Goal: Transaction & Acquisition: Purchase product/service

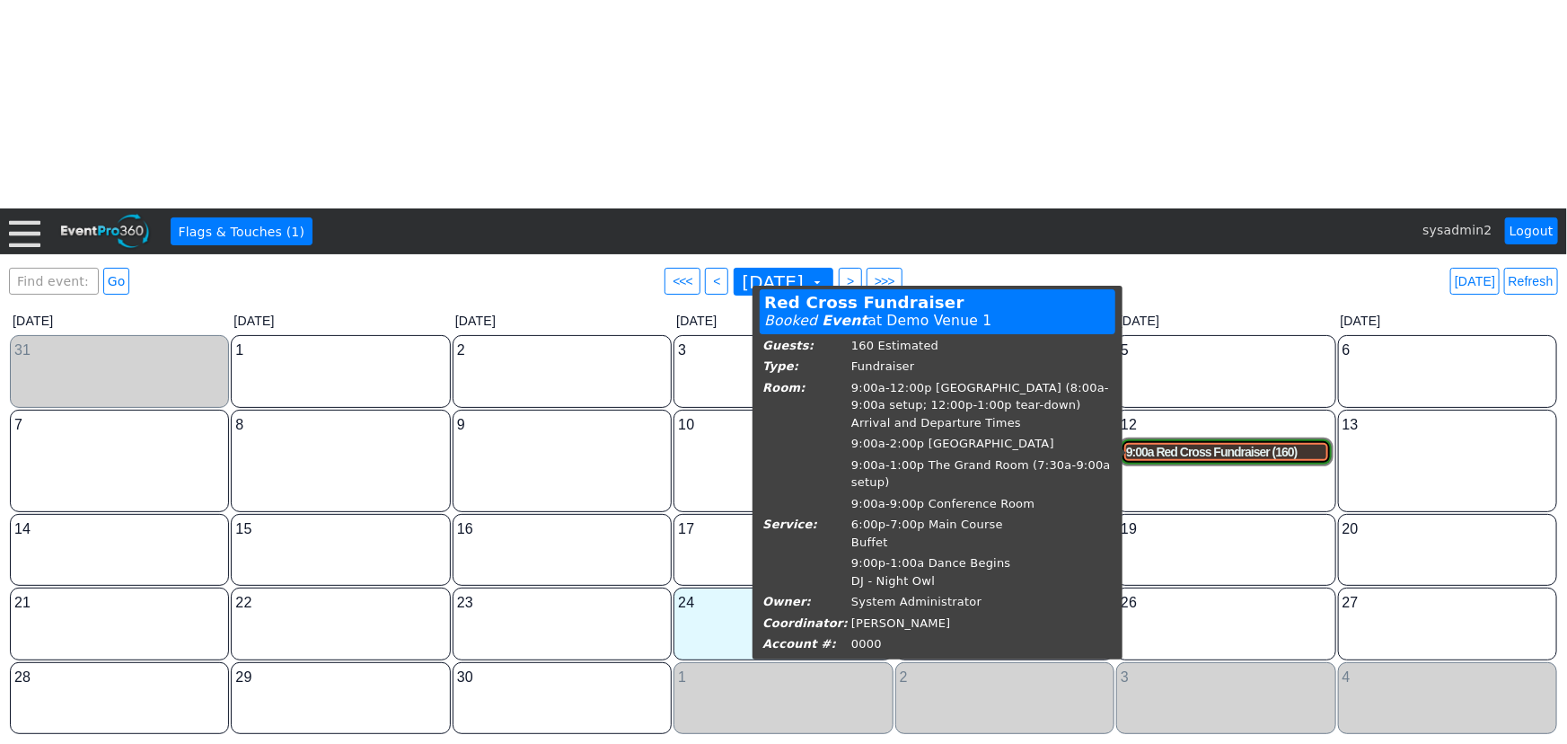
click at [1227, 450] on div "9:00a Red Cross Fundraiser (160)" at bounding box center [1225, 452] width 199 height 15
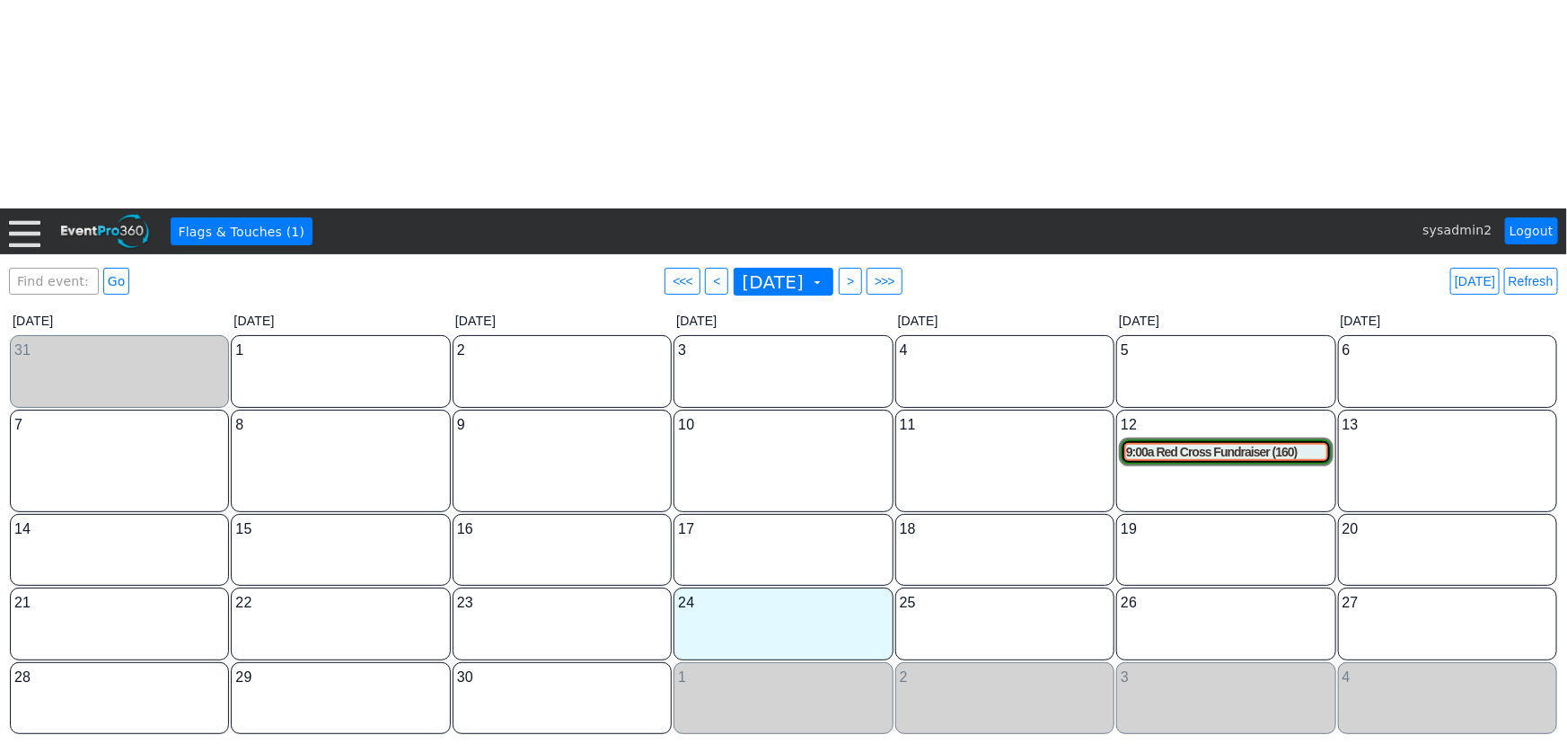
click at [24, 233] on div at bounding box center [24, 231] width 31 height 31
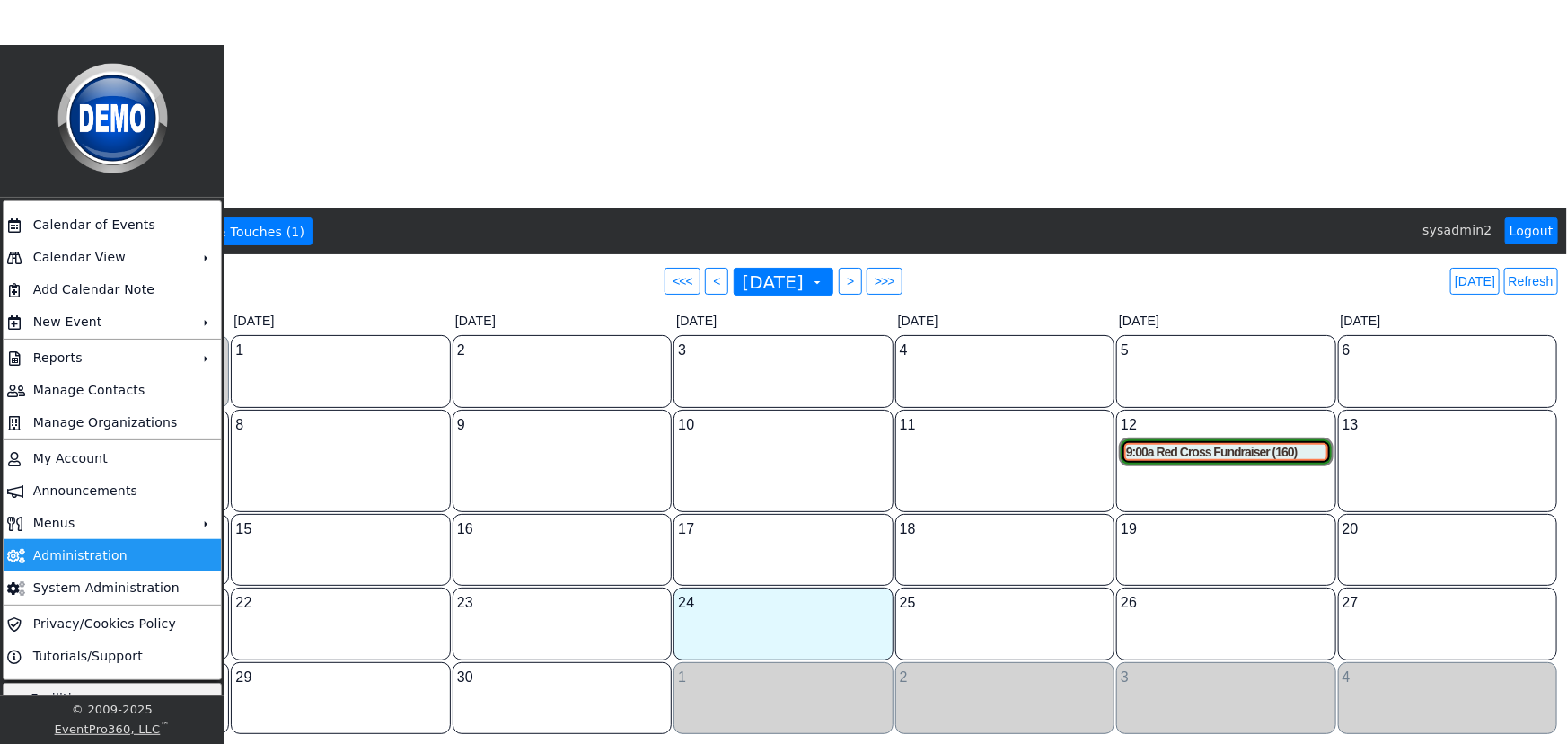
click at [84, 551] on td "Administration" at bounding box center [108, 555] width 165 height 32
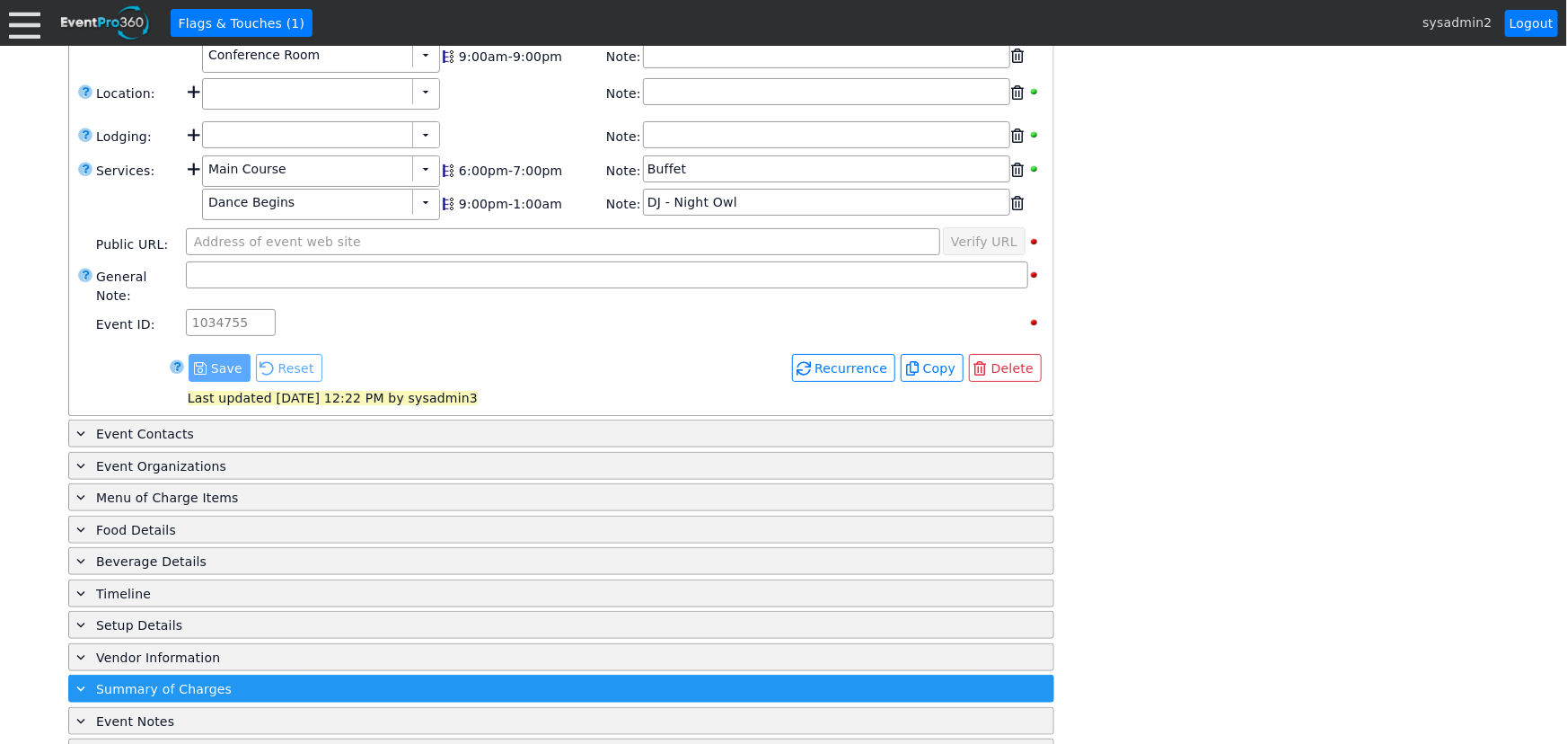
scroll to position [666, 0]
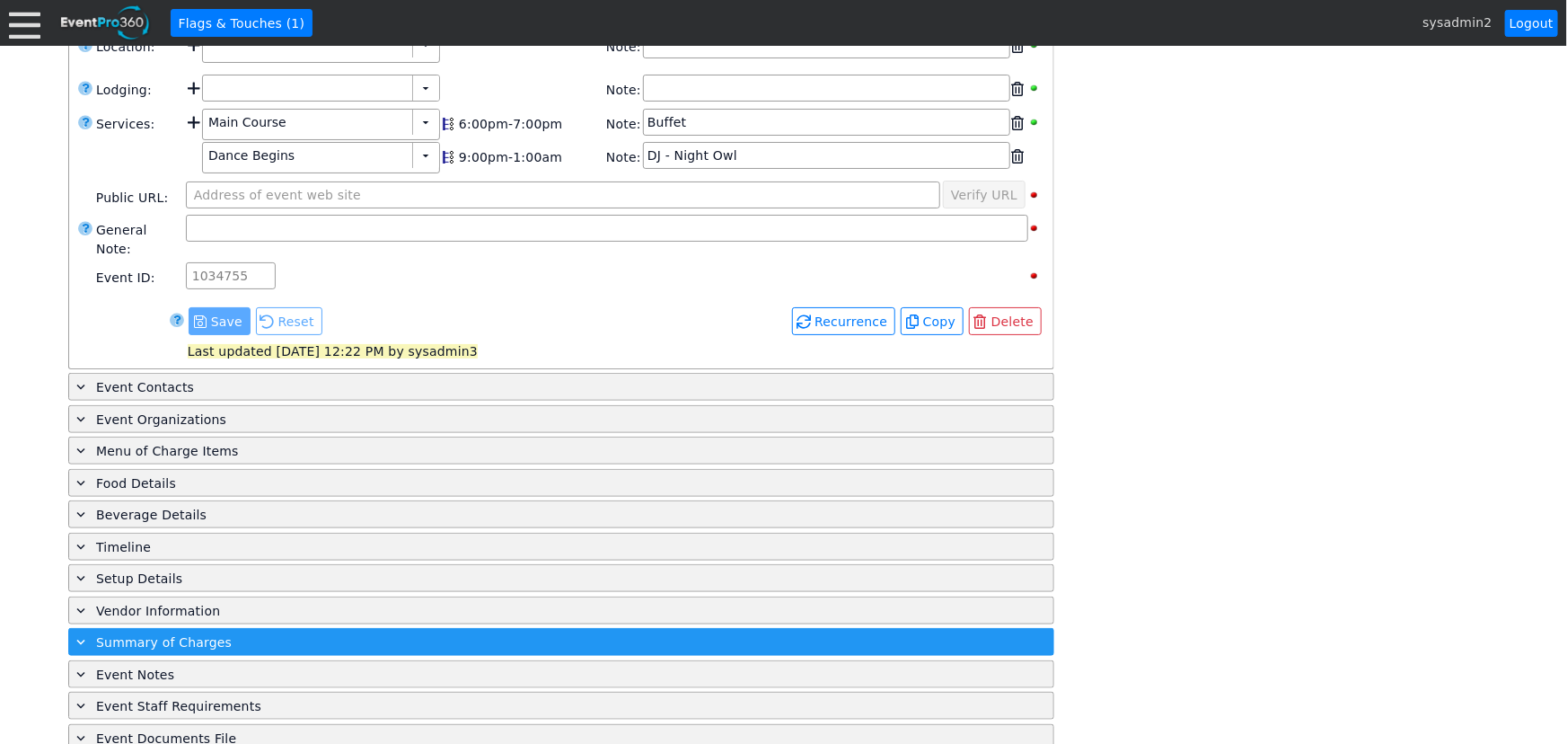
click at [200, 635] on span "Summary of Charges" at bounding box center [164, 642] width 136 height 14
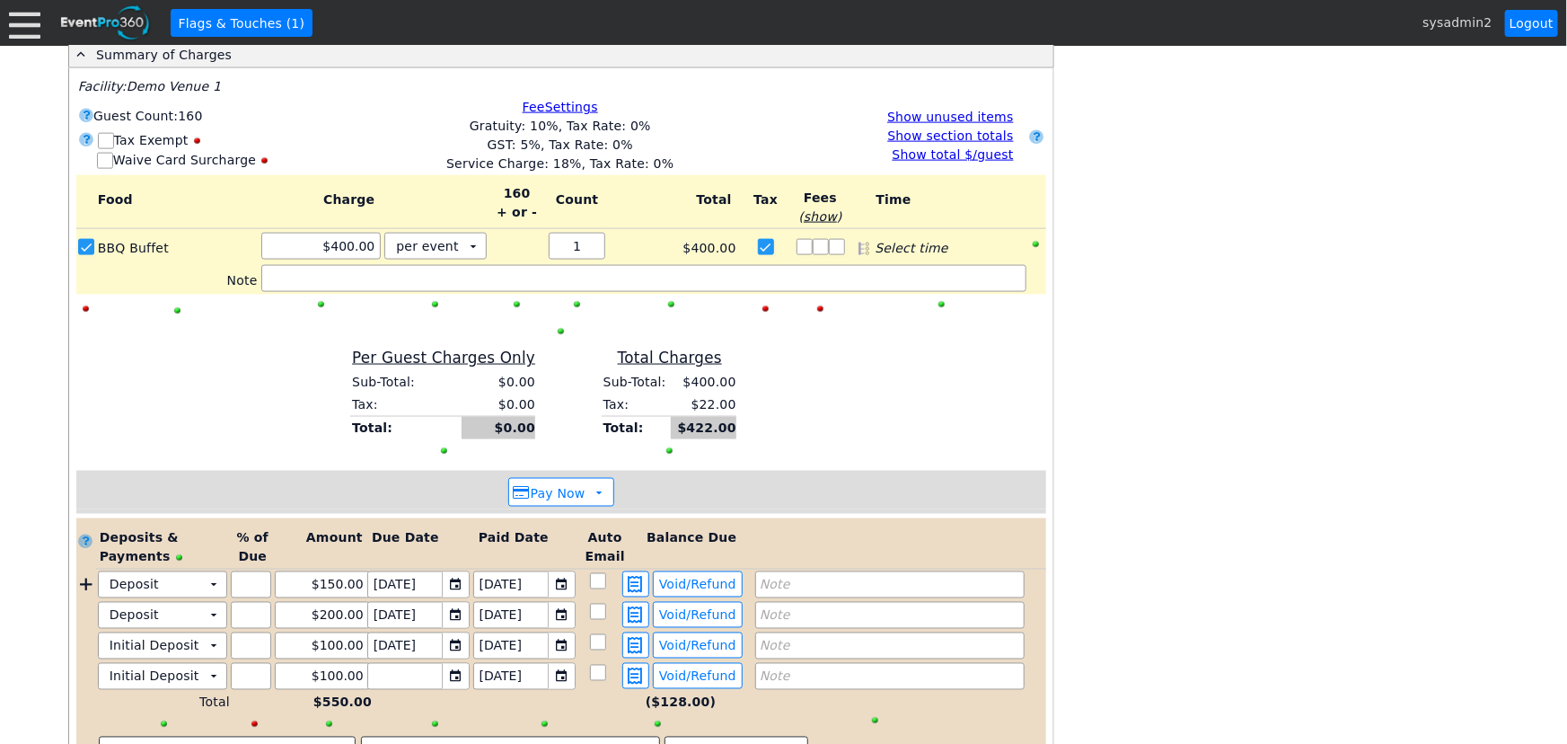
scroll to position [1280, 0]
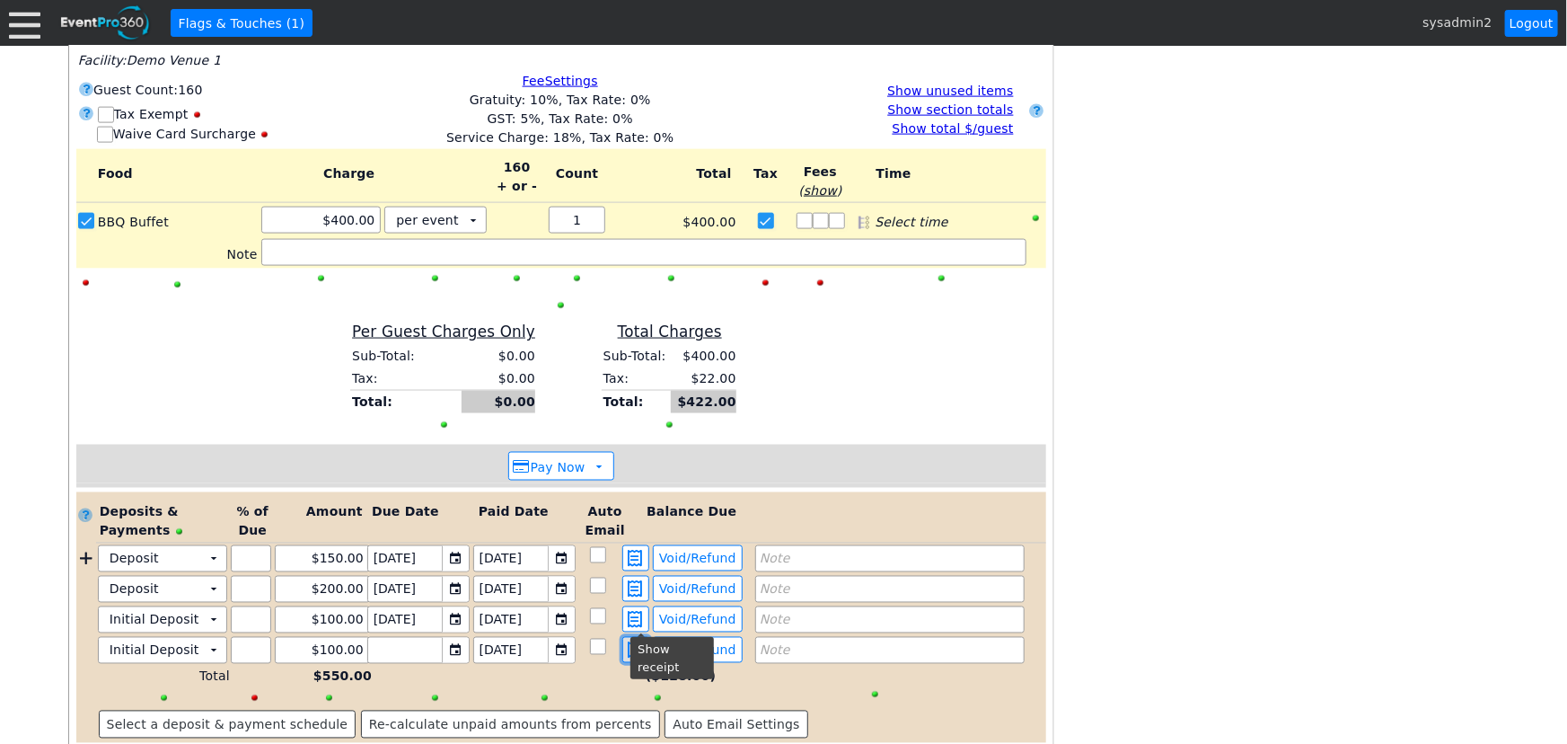
click at [641, 642] on span at bounding box center [636, 650] width 22 height 16
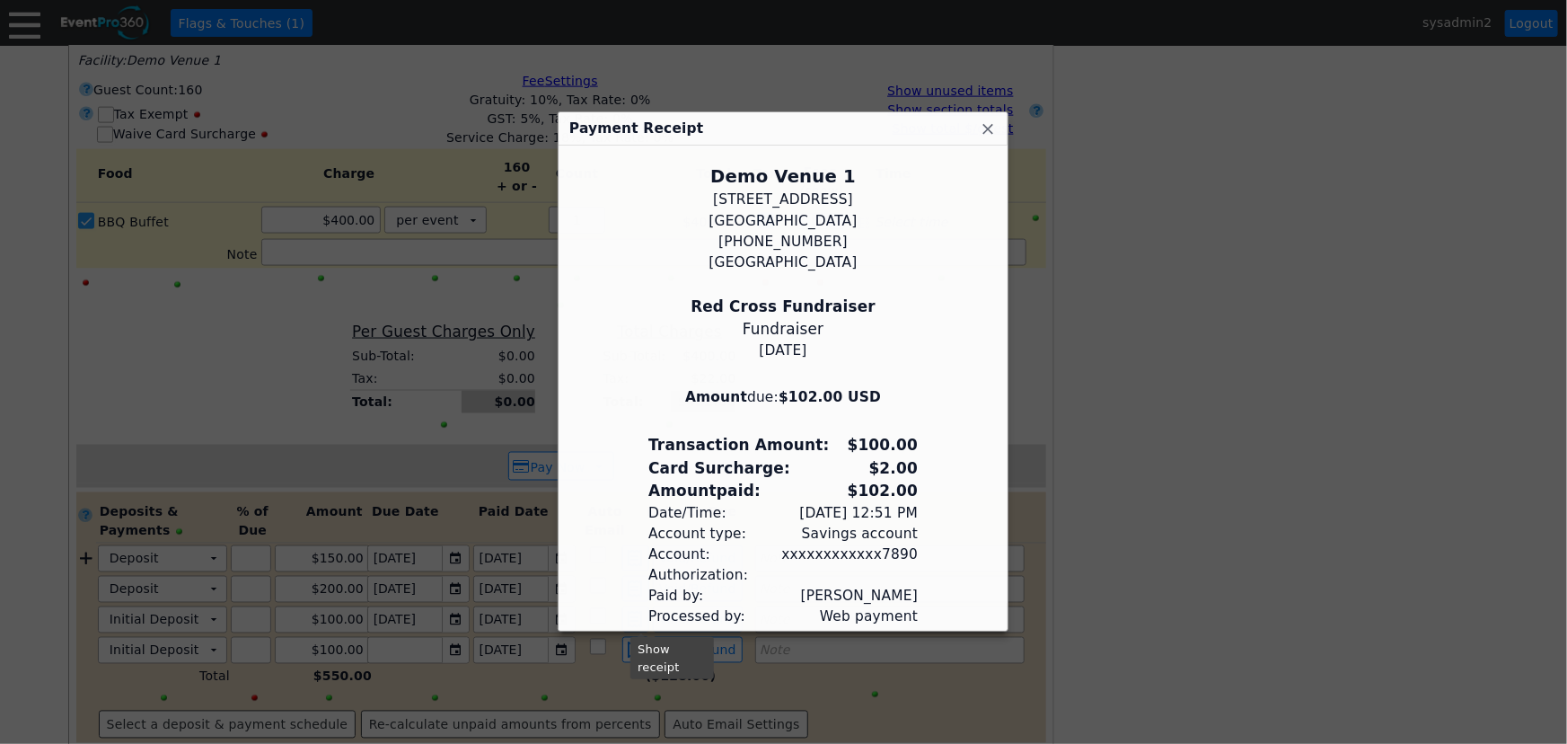
scroll to position [74, 0]
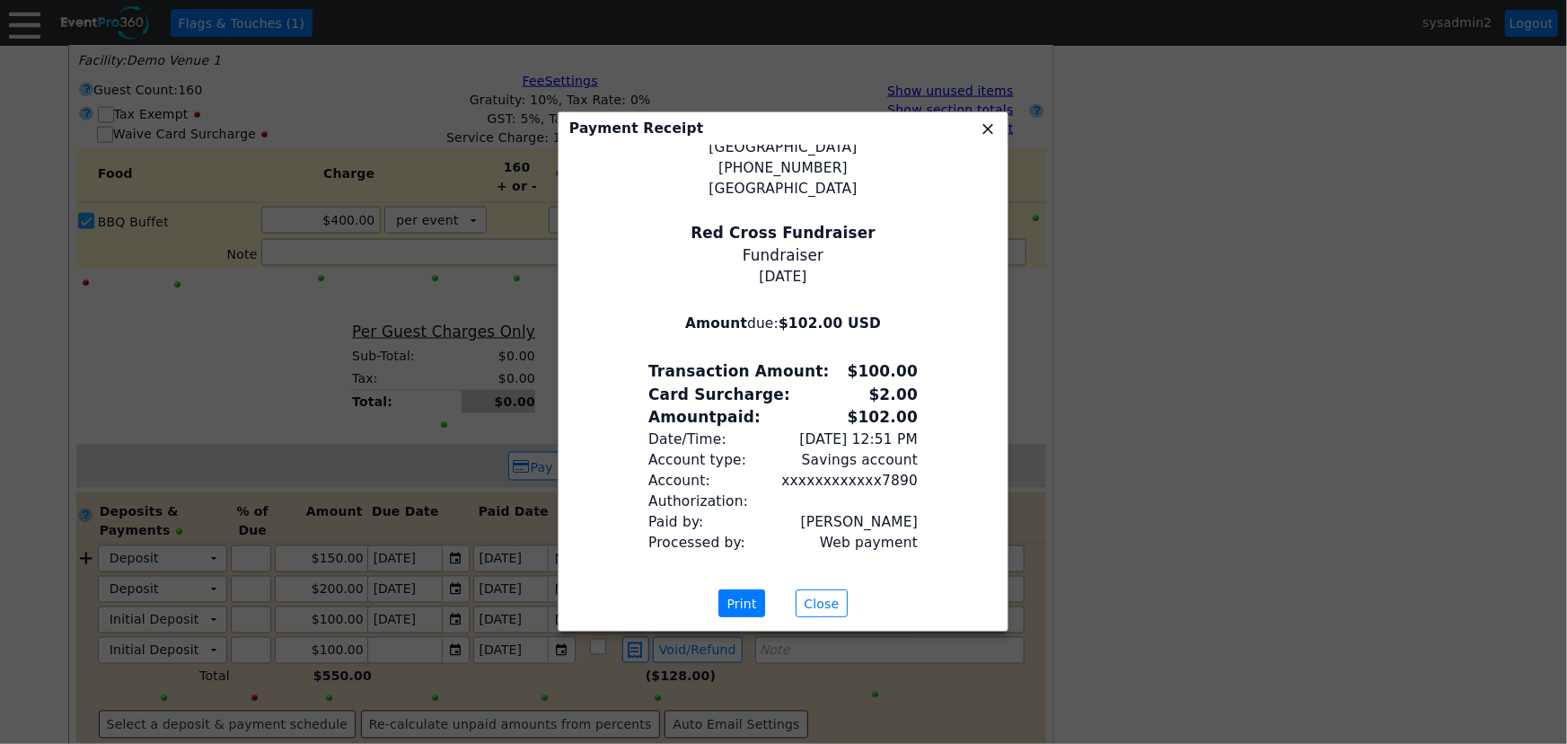
click at [985, 126] on span "x" at bounding box center [988, 128] width 18 height 18
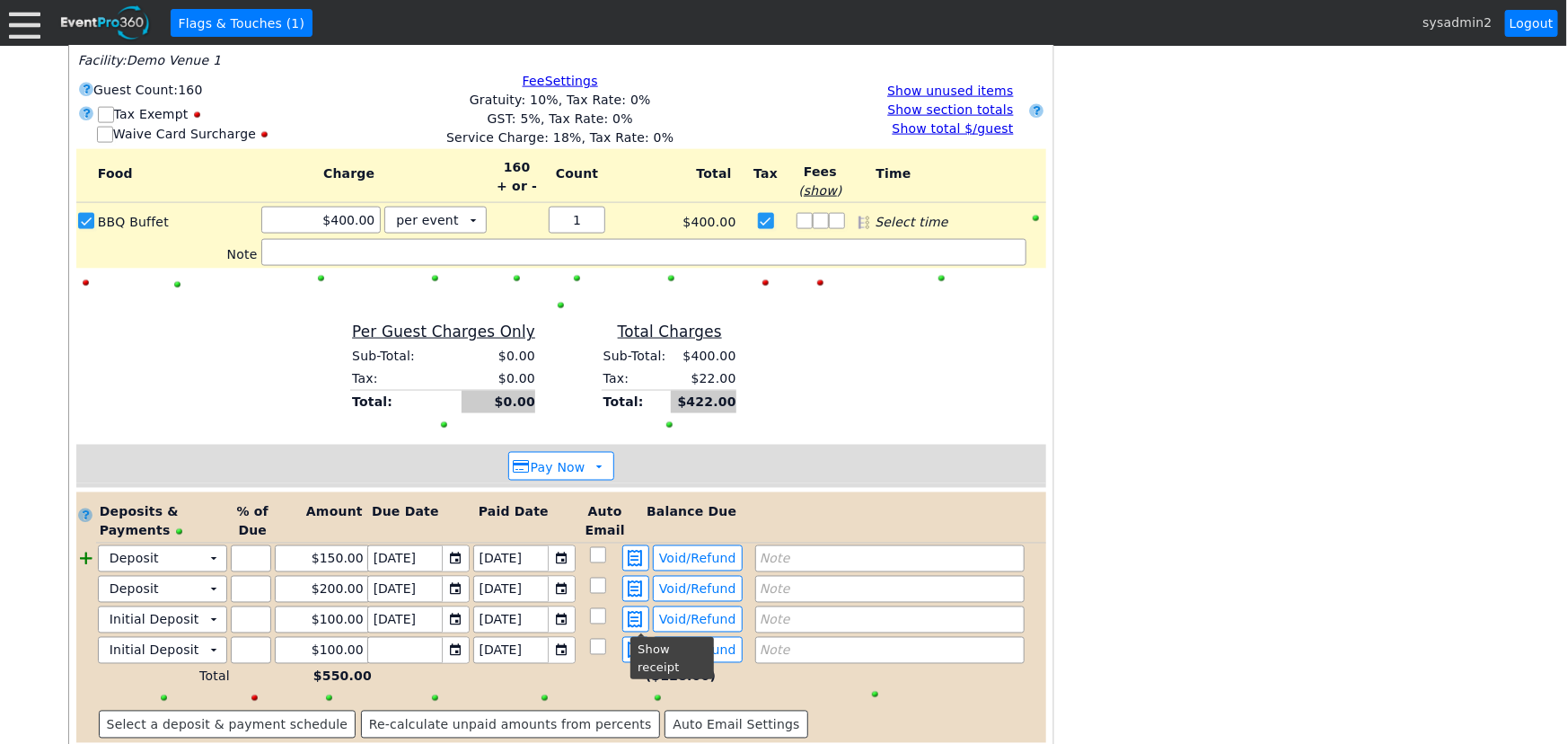
click at [83, 545] on div at bounding box center [86, 558] width 20 height 27
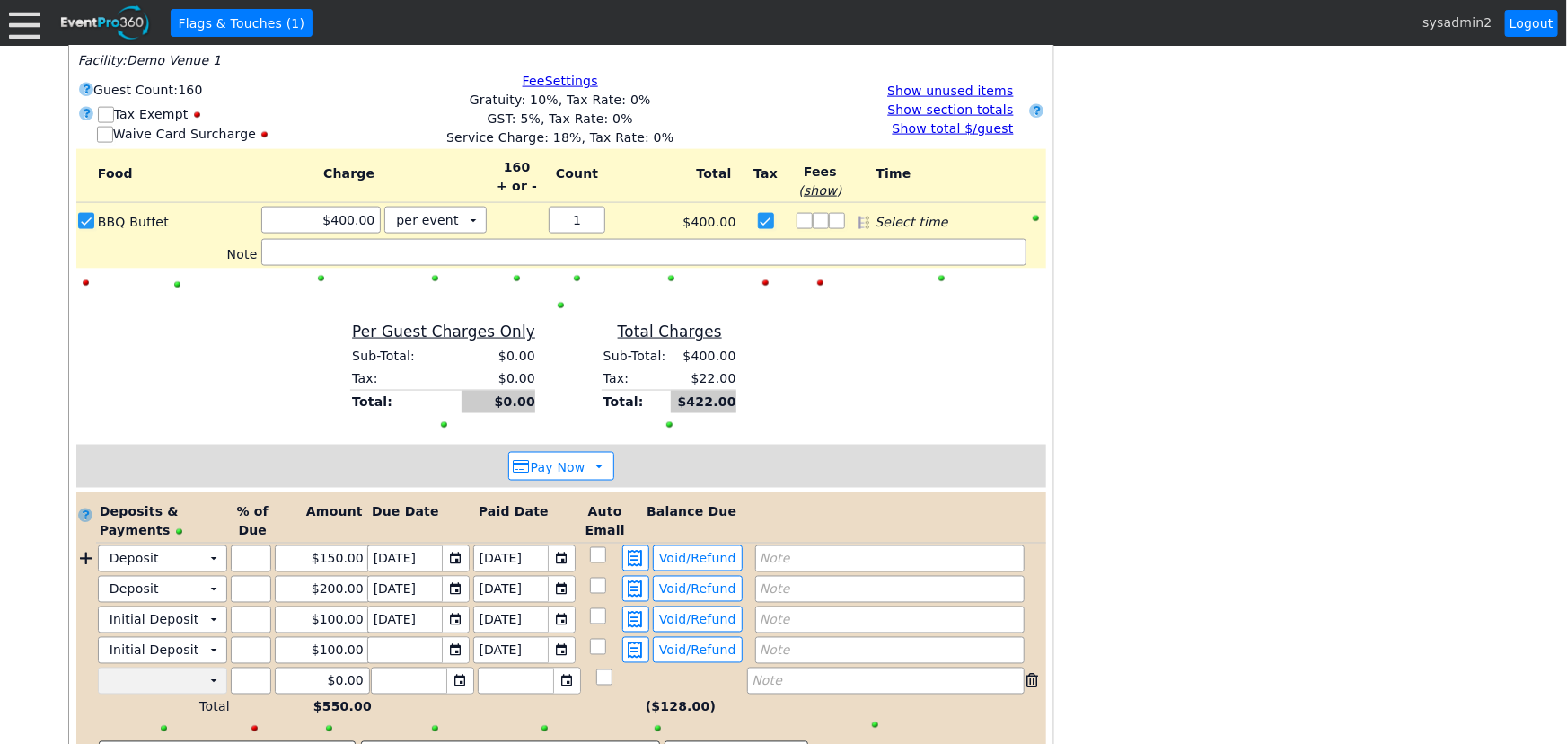
click at [215, 668] on td "▼" at bounding box center [213, 680] width 25 height 25
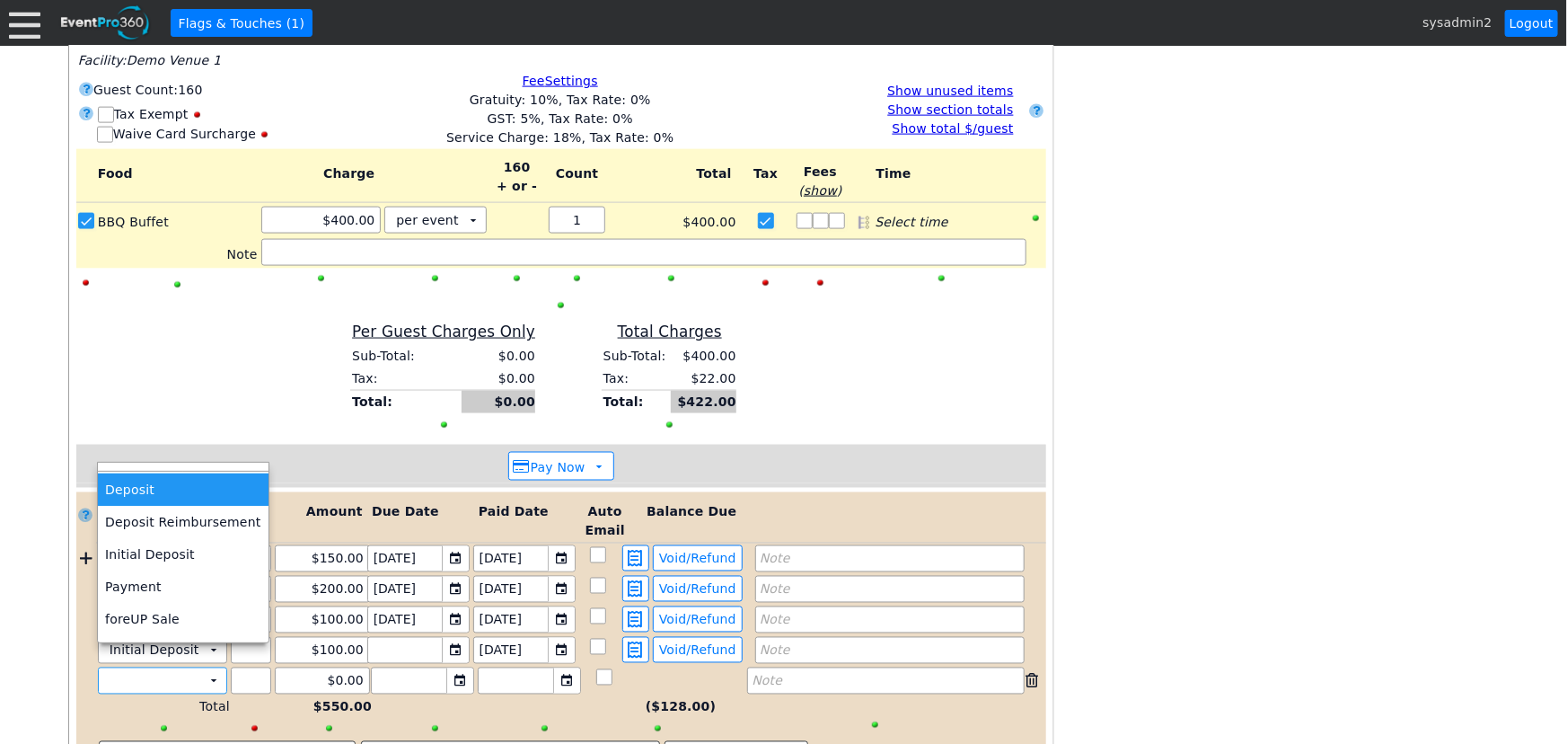
click at [147, 493] on td "Deposit" at bounding box center [183, 489] width 170 height 32
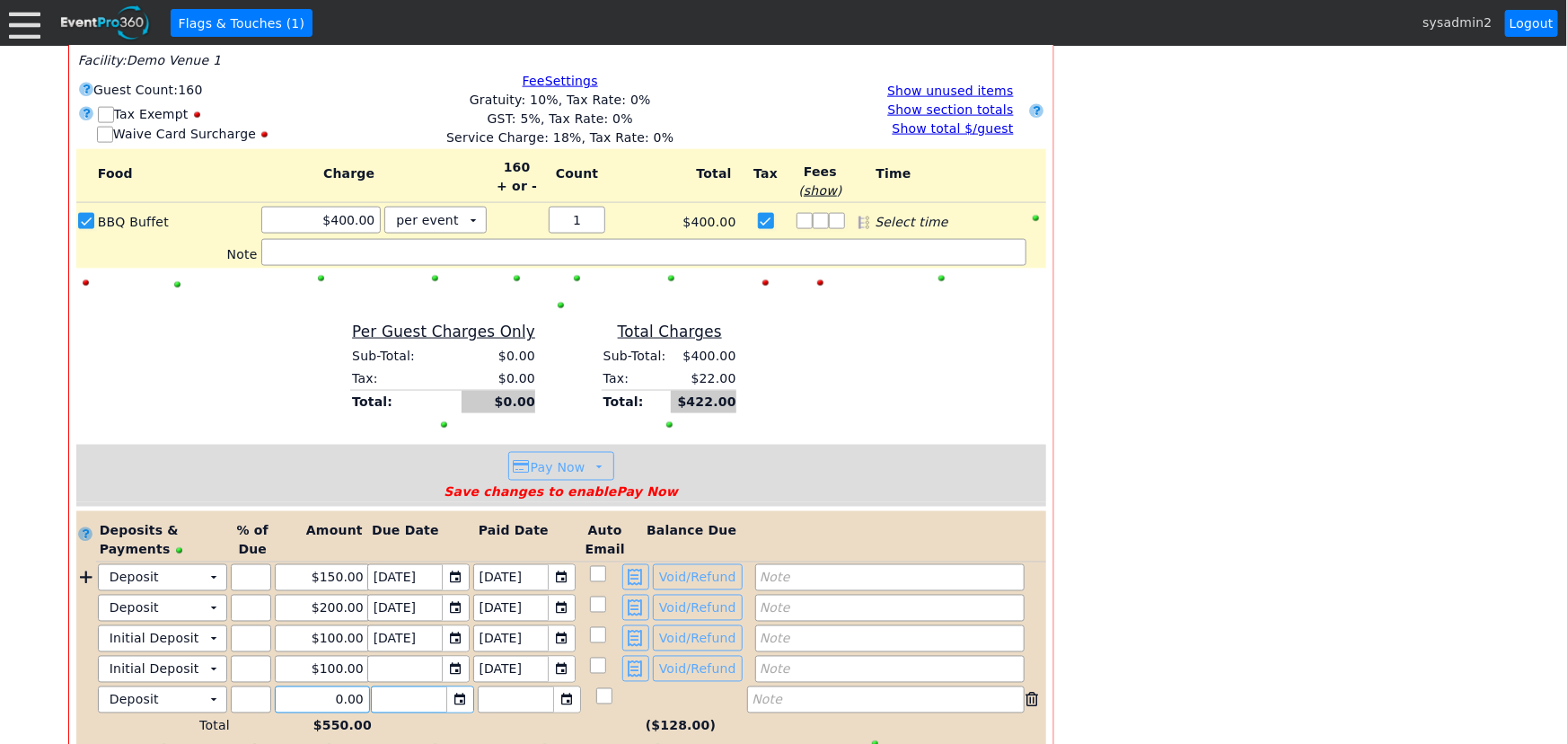
drag, startPoint x: 306, startPoint y: 678, endPoint x: 402, endPoint y: 673, distance: 96.2
click at [402, 686] on div "Deposit Χ ▼ Χ Χ 0.00 ▼ Χ ▼ Χ Note" at bounding box center [571, 699] width 950 height 27
type input "$150.00"
click at [457, 687] on div "▼" at bounding box center [459, 699] width 27 height 25
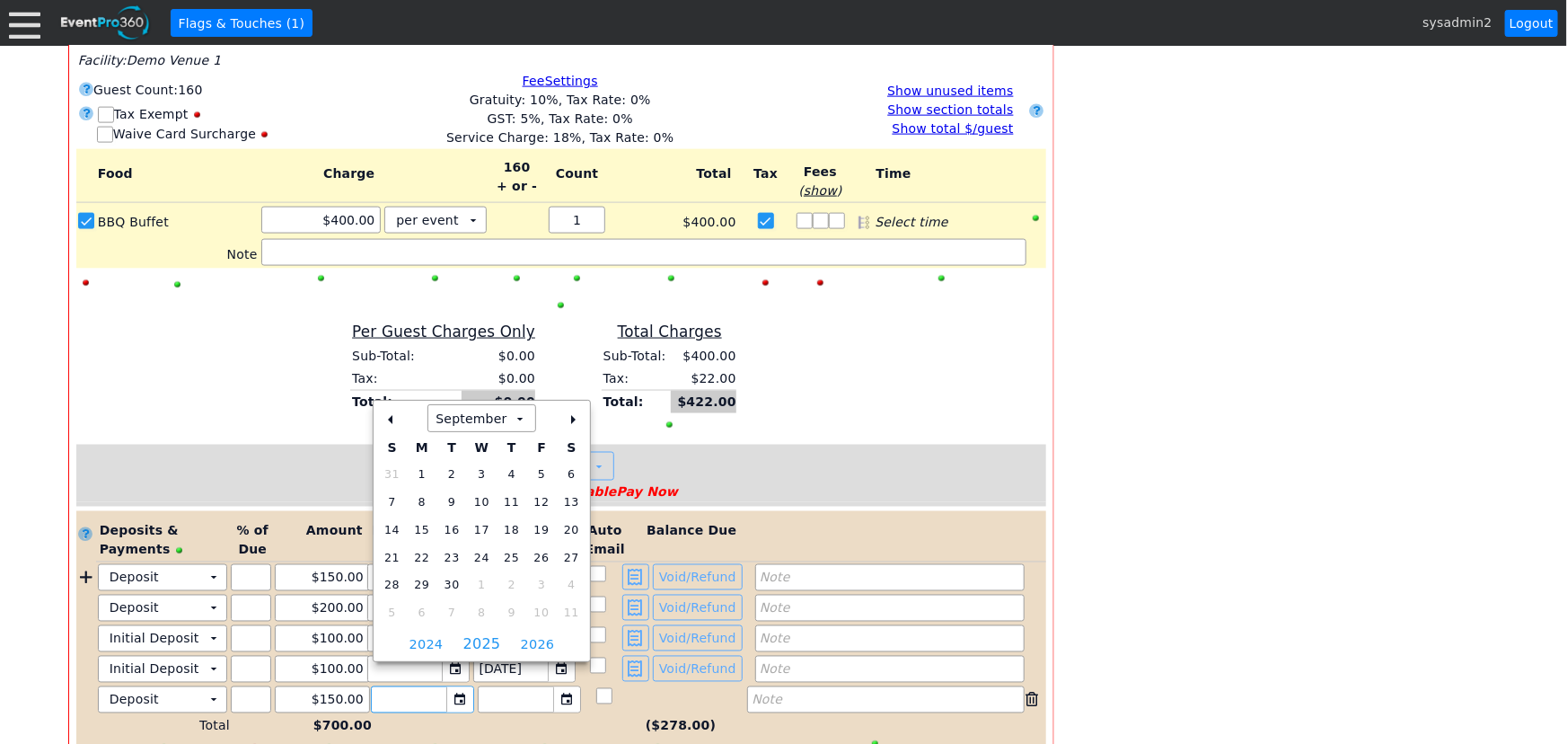
click at [558, 418] on div "+" at bounding box center [572, 419] width 29 height 31
click at [560, 480] on span "4" at bounding box center [571, 474] width 22 height 21
type input "[DATE]"
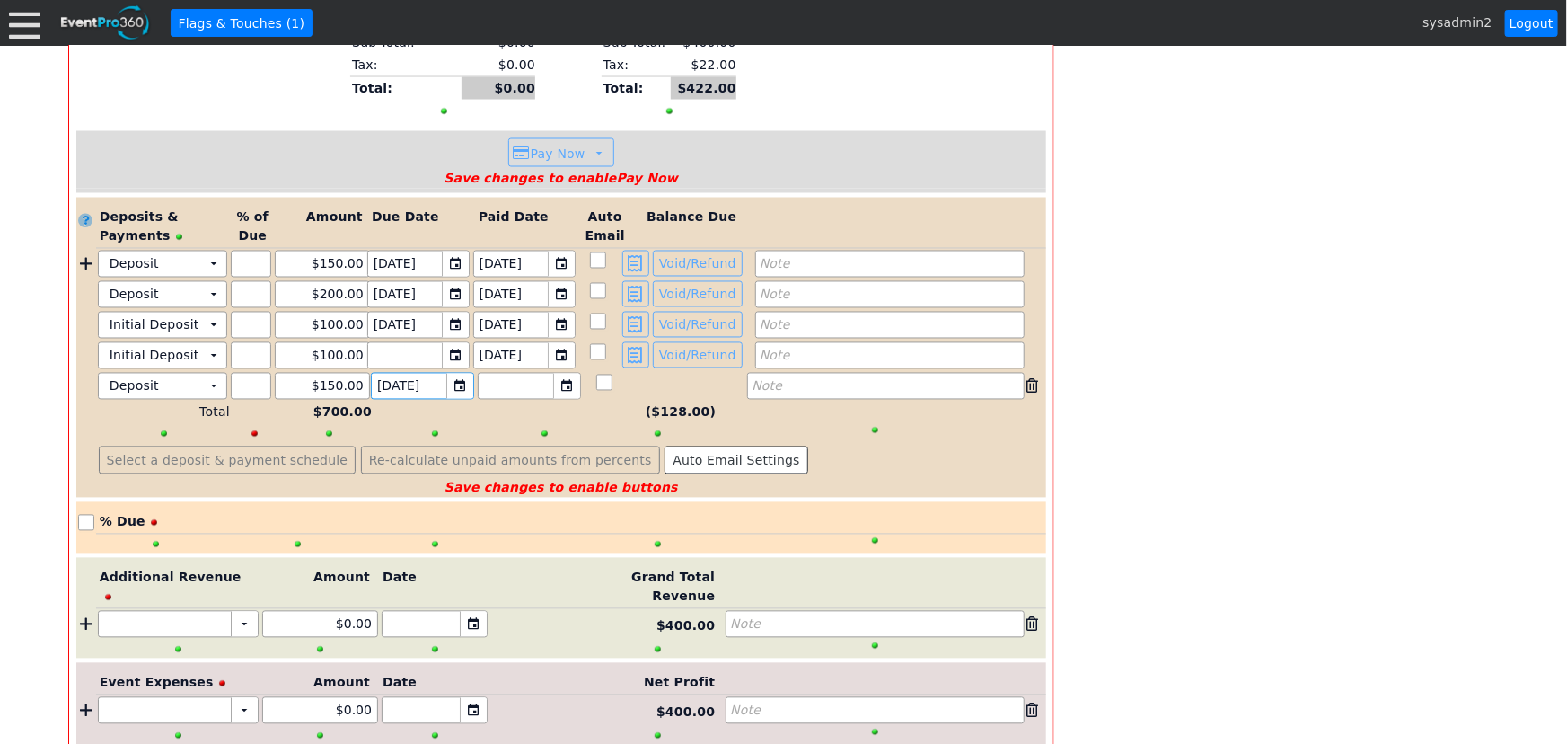
scroll to position [1688, 0]
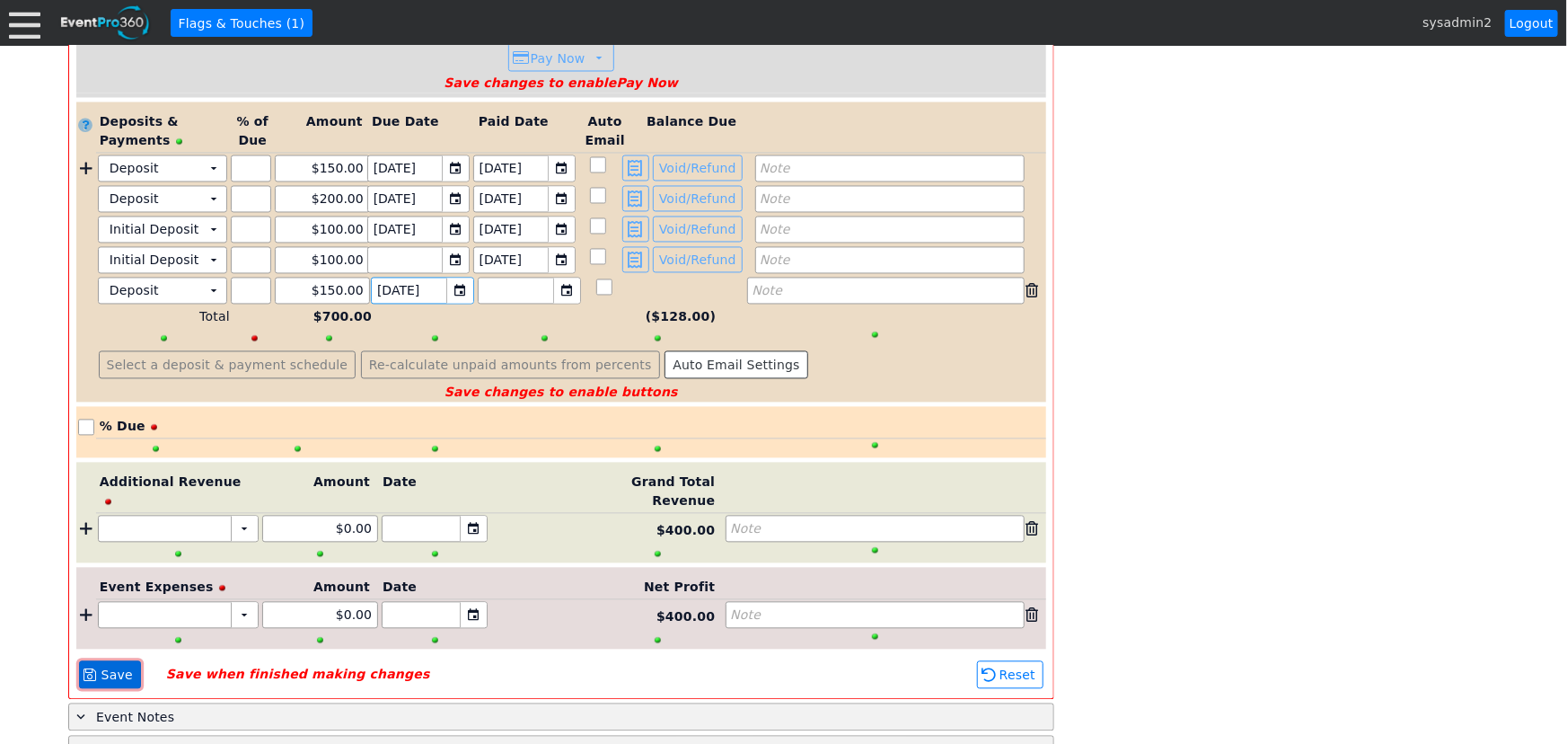
click at [117, 666] on span "Save" at bounding box center [117, 675] width 39 height 18
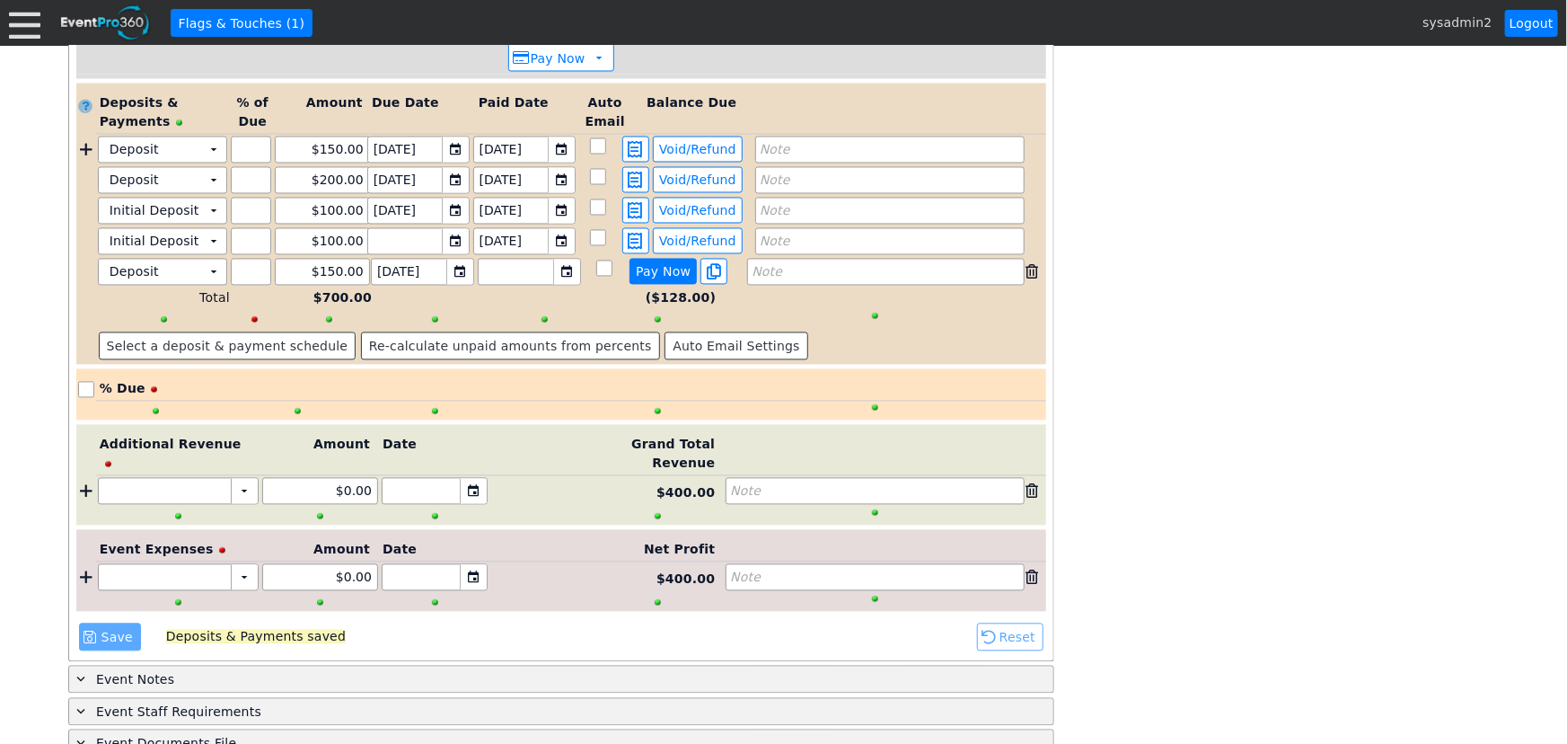
click at [666, 264] on span "Pay Now" at bounding box center [663, 272] width 62 height 16
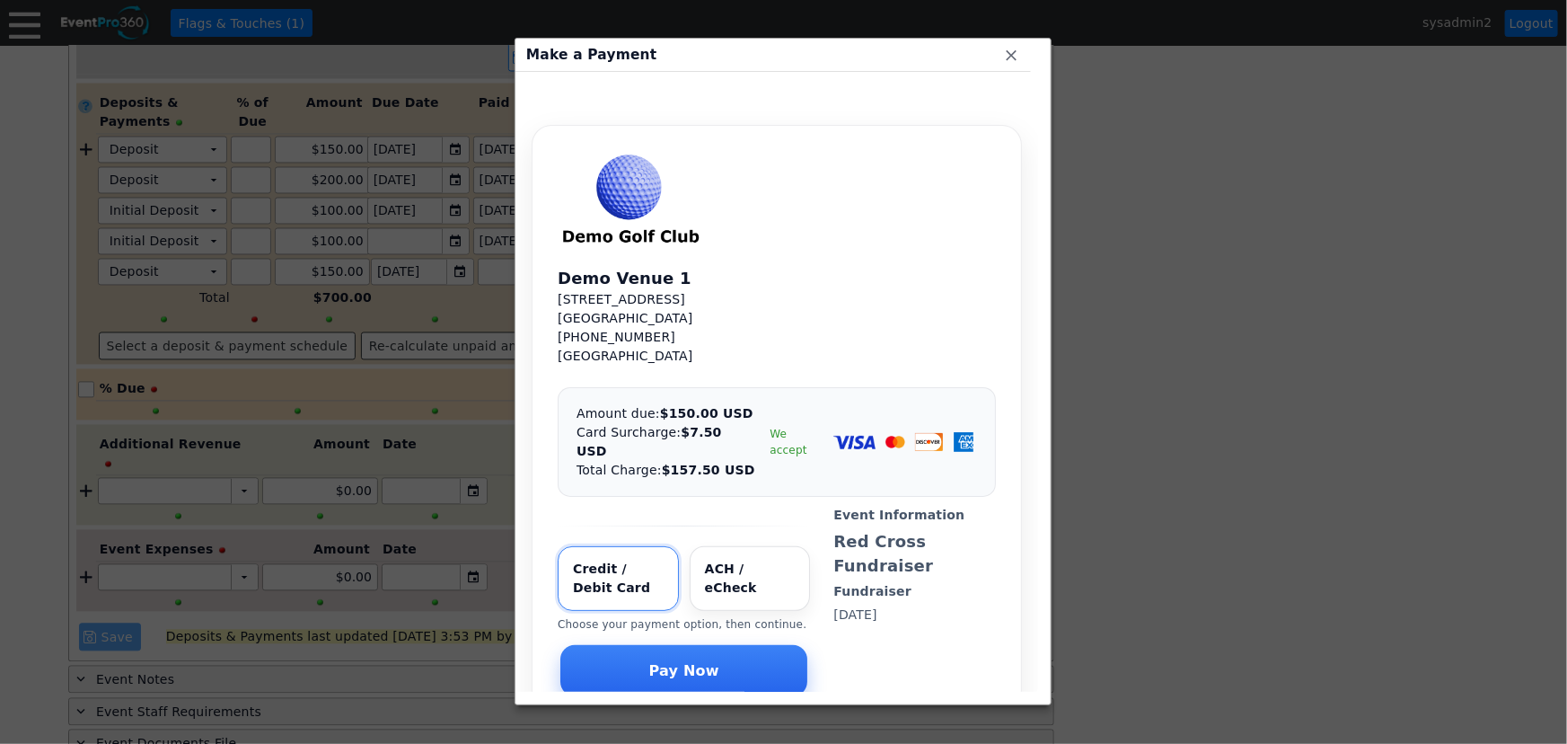
click at [731, 558] on input "Select payment method" at bounding box center [750, 578] width 121 height 65
radio input "true"
click at [684, 661] on span "Pay Now" at bounding box center [684, 670] width 77 height 18
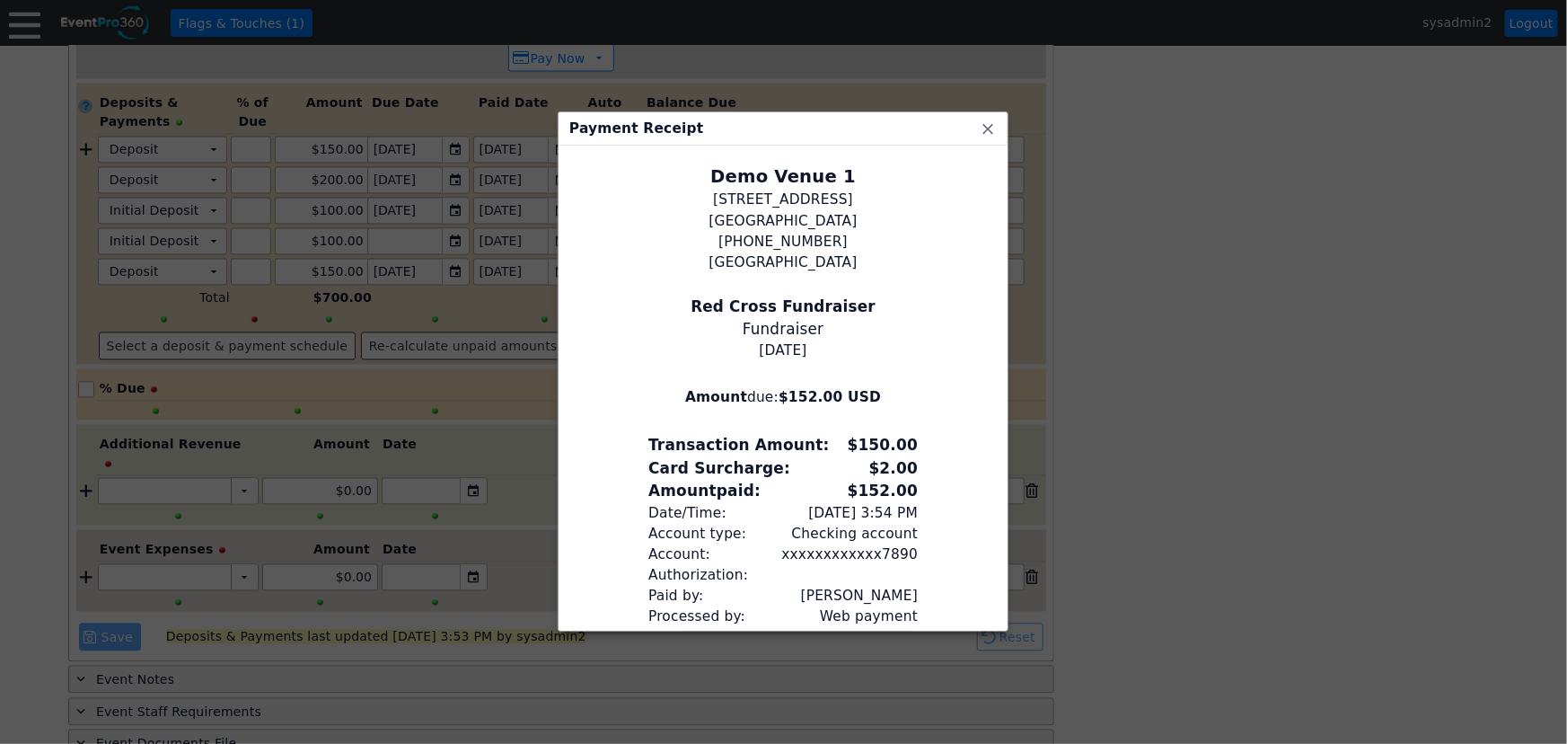
scroll to position [74, 0]
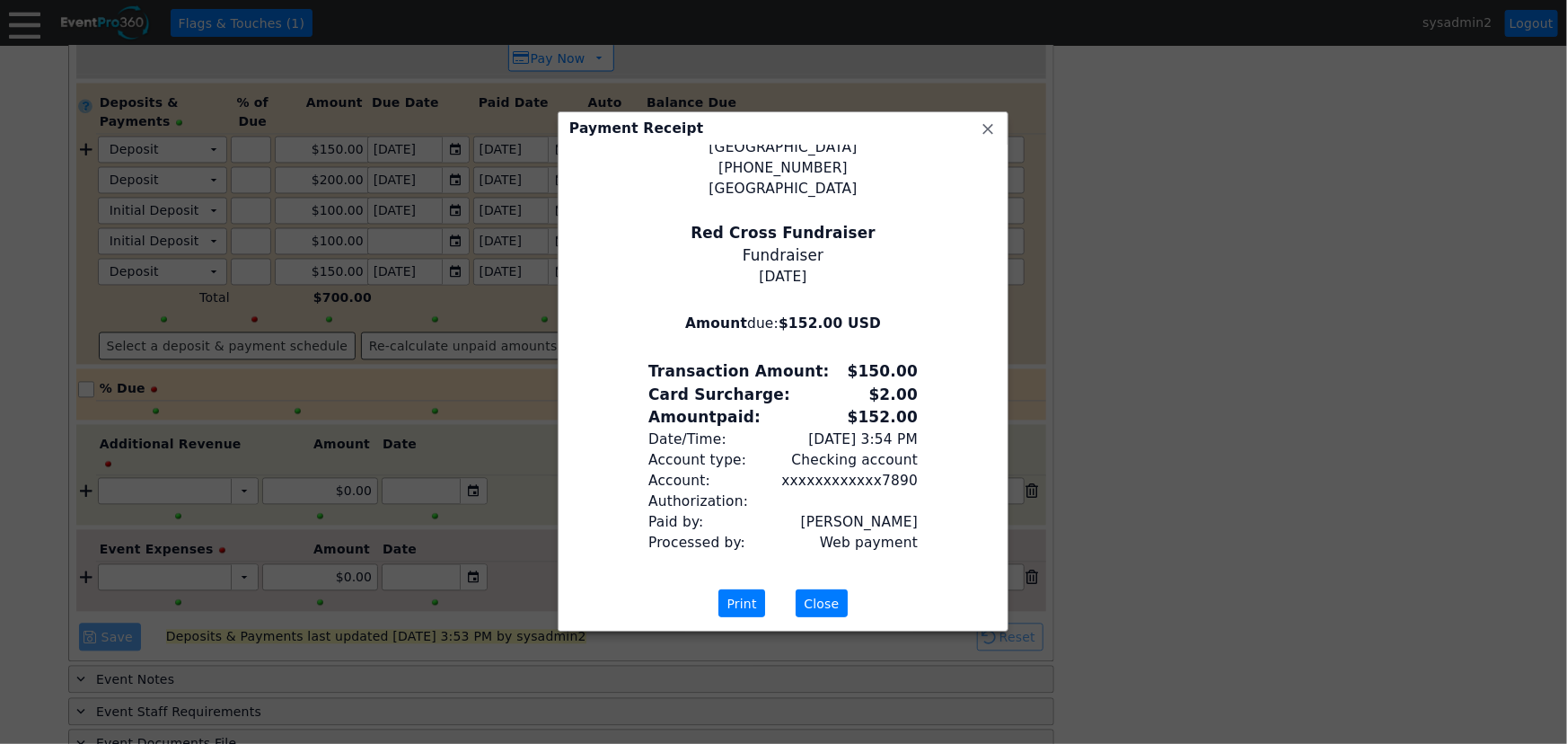
click at [818, 604] on span "Close" at bounding box center [821, 604] width 42 height 18
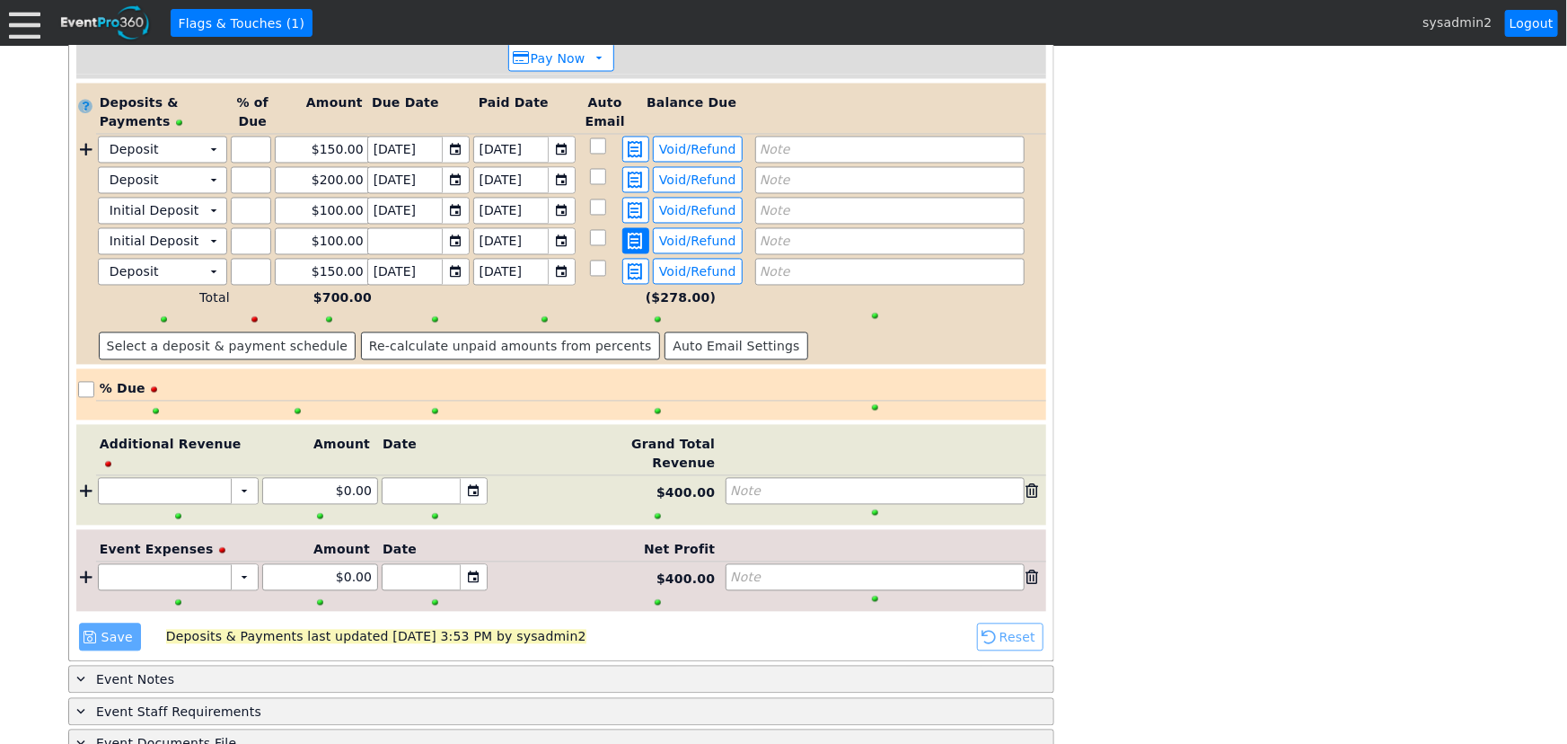
click at [644, 233] on span at bounding box center [636, 241] width 22 height 16
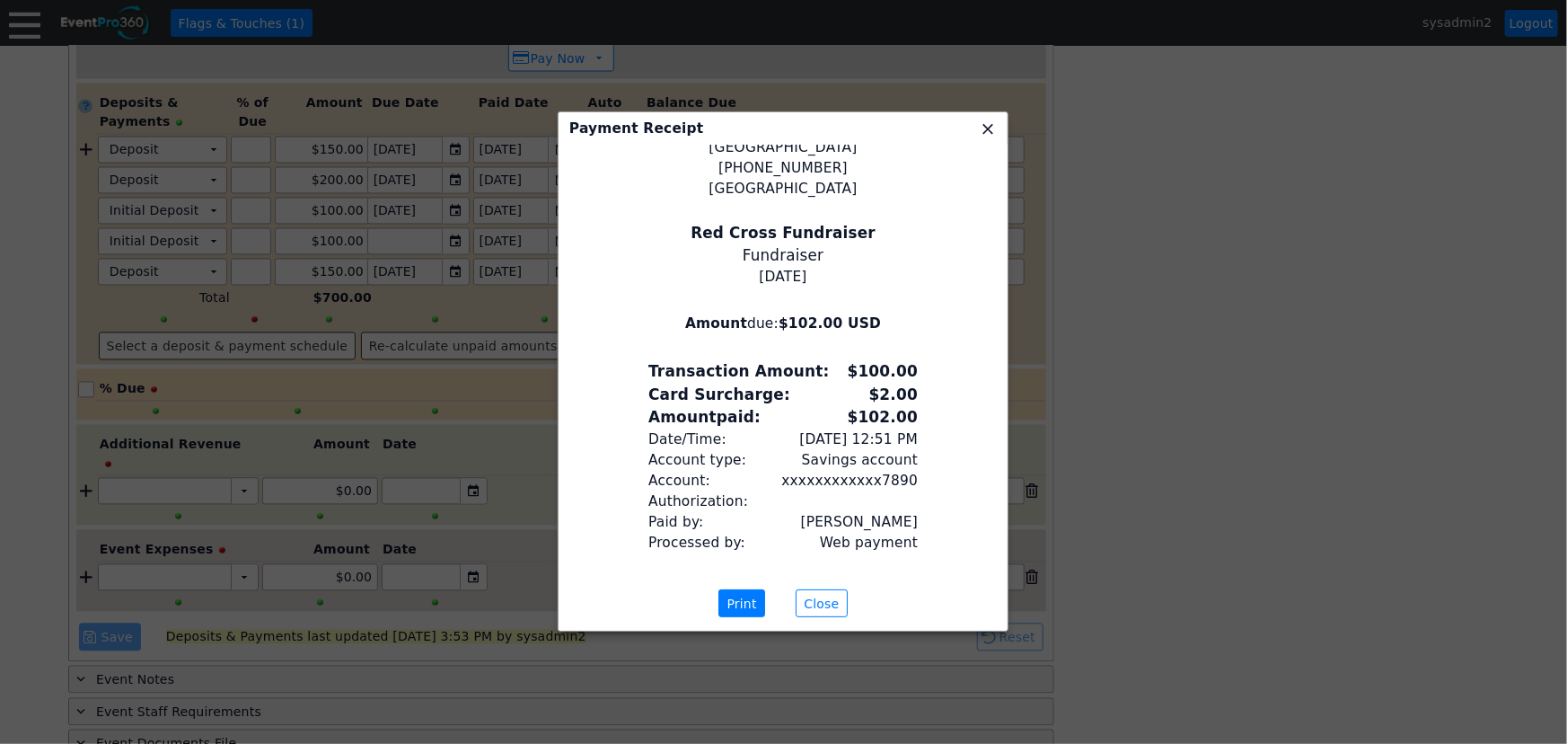
click at [989, 124] on span "x" at bounding box center [988, 128] width 18 height 18
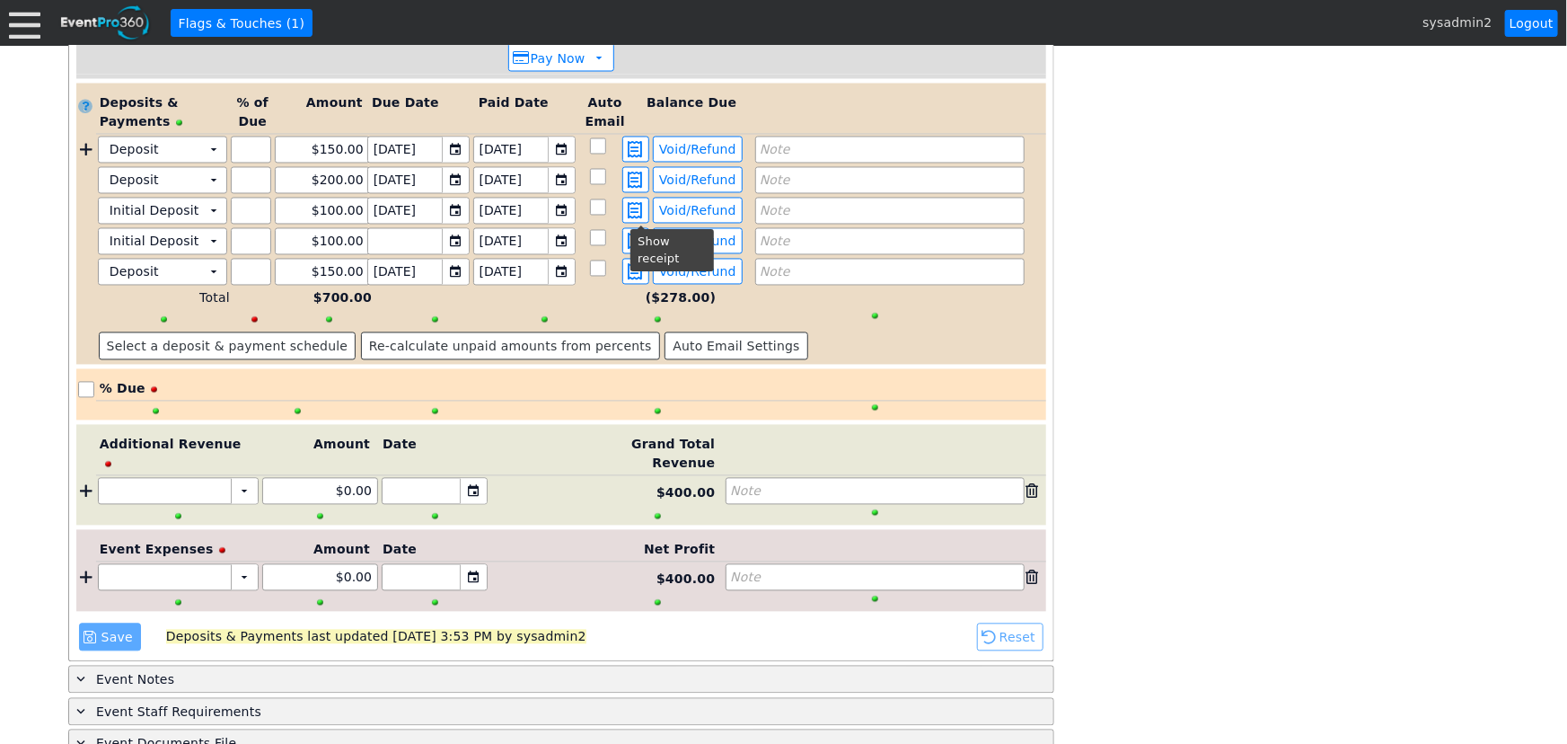
click at [640, 246] on div "Show receipt" at bounding box center [672, 250] width 84 height 42
click at [639, 264] on span at bounding box center [636, 272] width 22 height 16
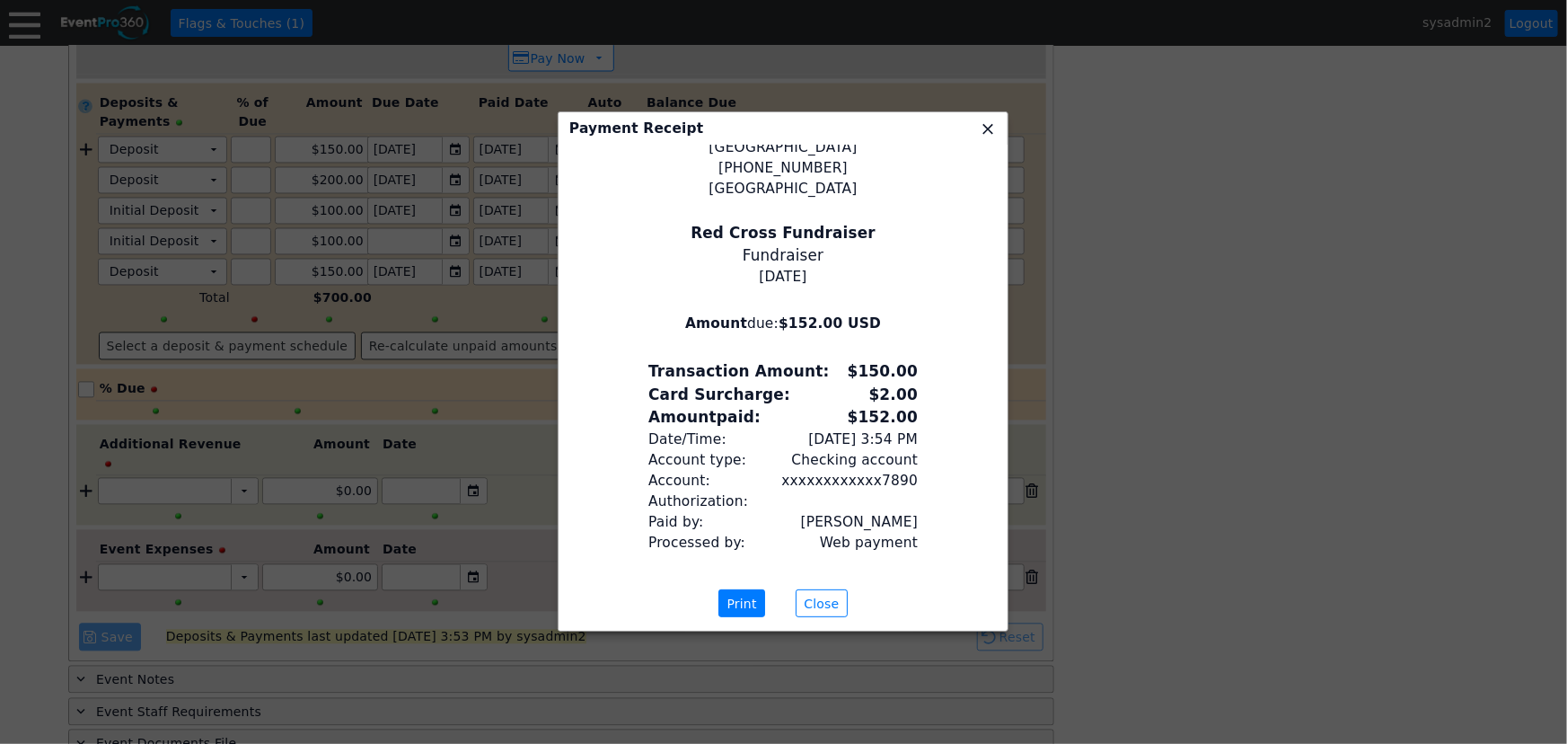
click at [987, 129] on span "x" at bounding box center [988, 128] width 18 height 18
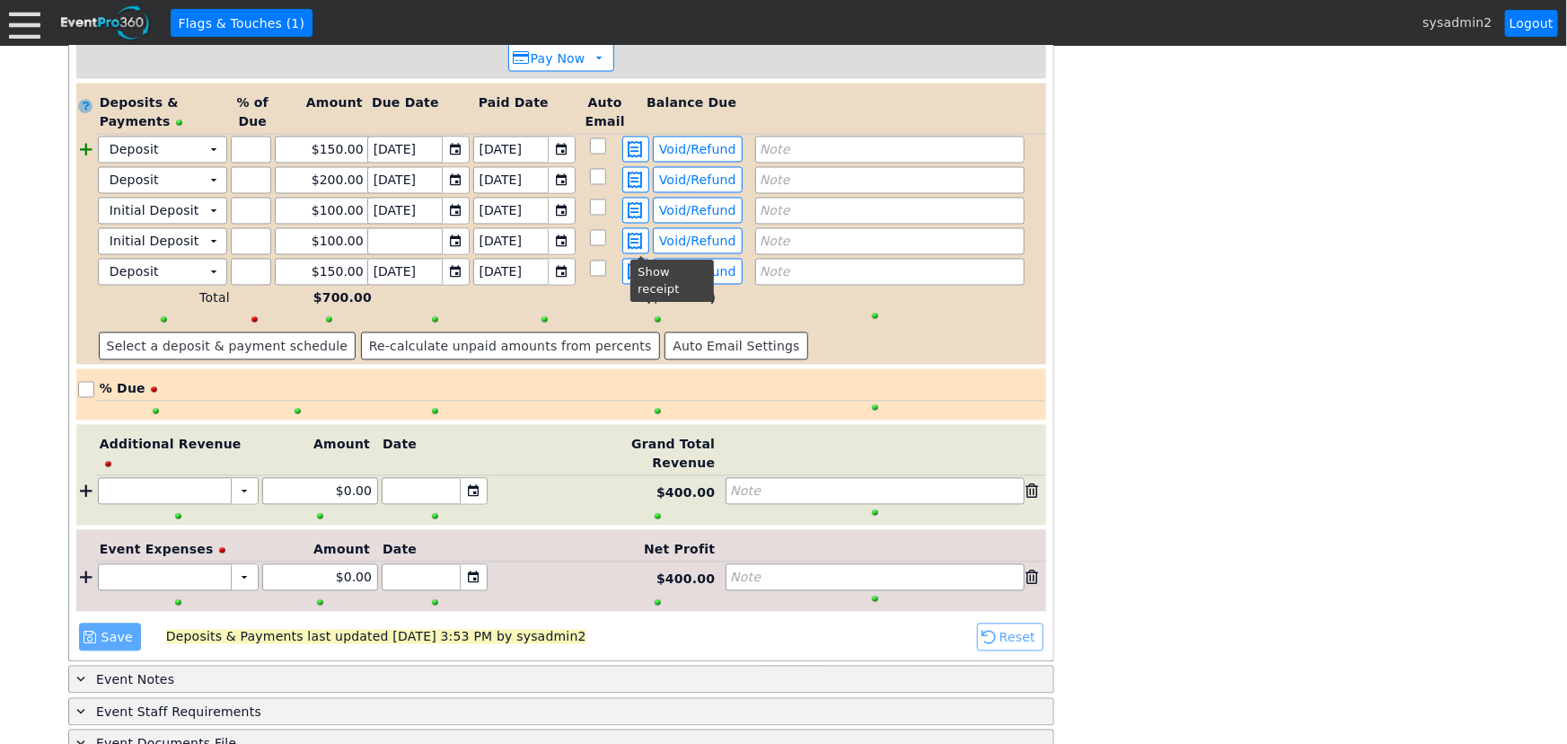
click at [84, 137] on div at bounding box center [86, 150] width 20 height 27
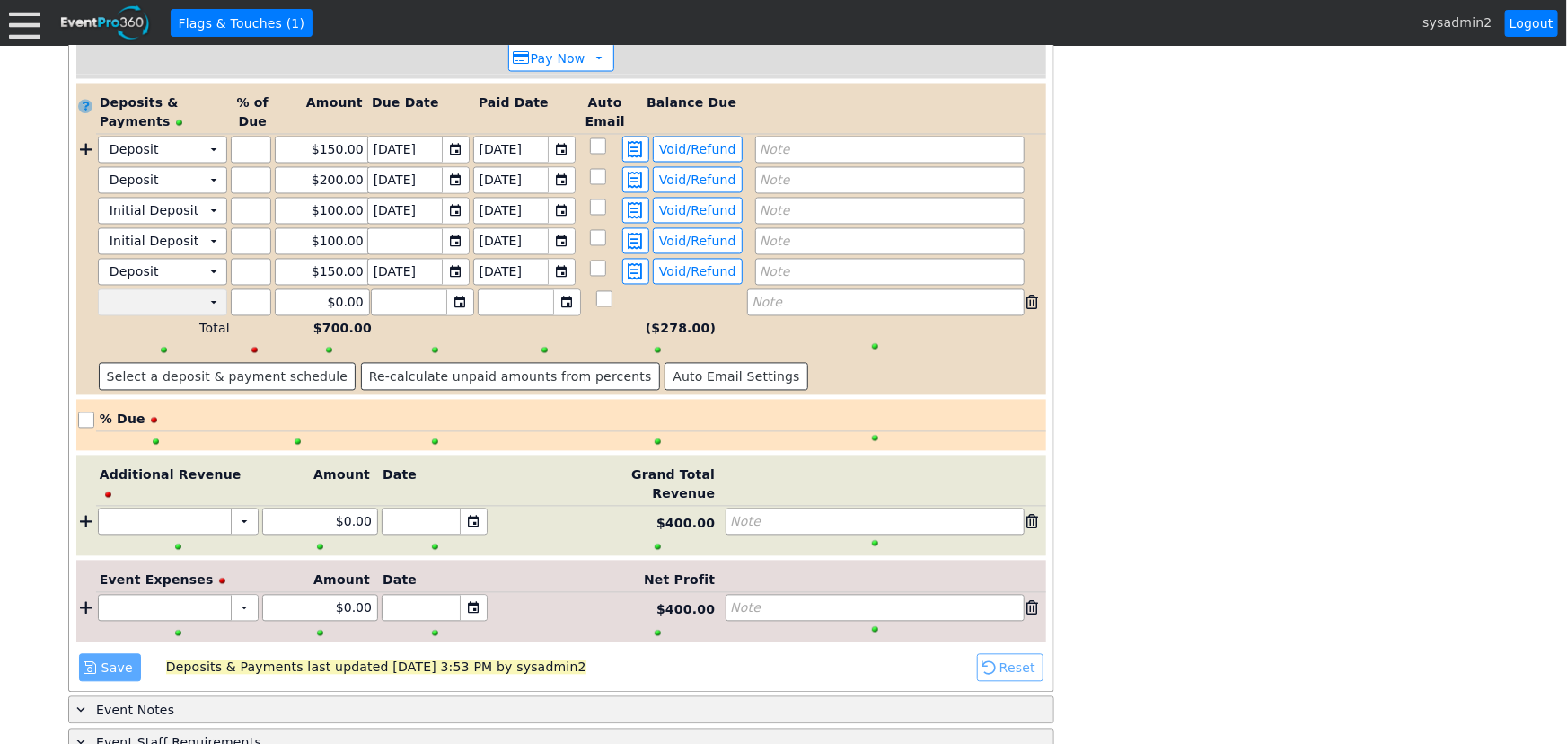
click at [192, 290] on td "Χ" at bounding box center [150, 302] width 103 height 25
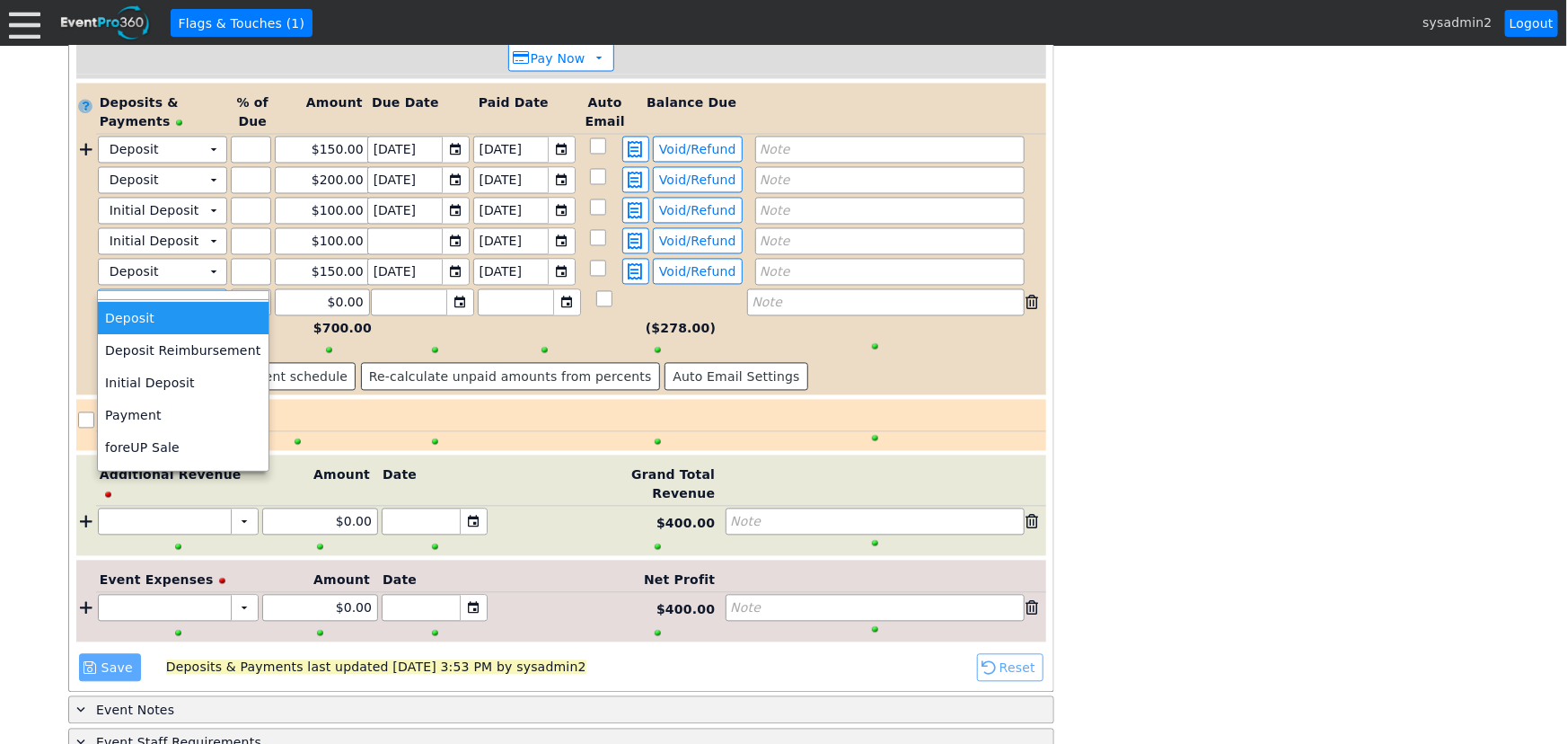
click at [153, 316] on td "Deposit" at bounding box center [183, 318] width 170 height 32
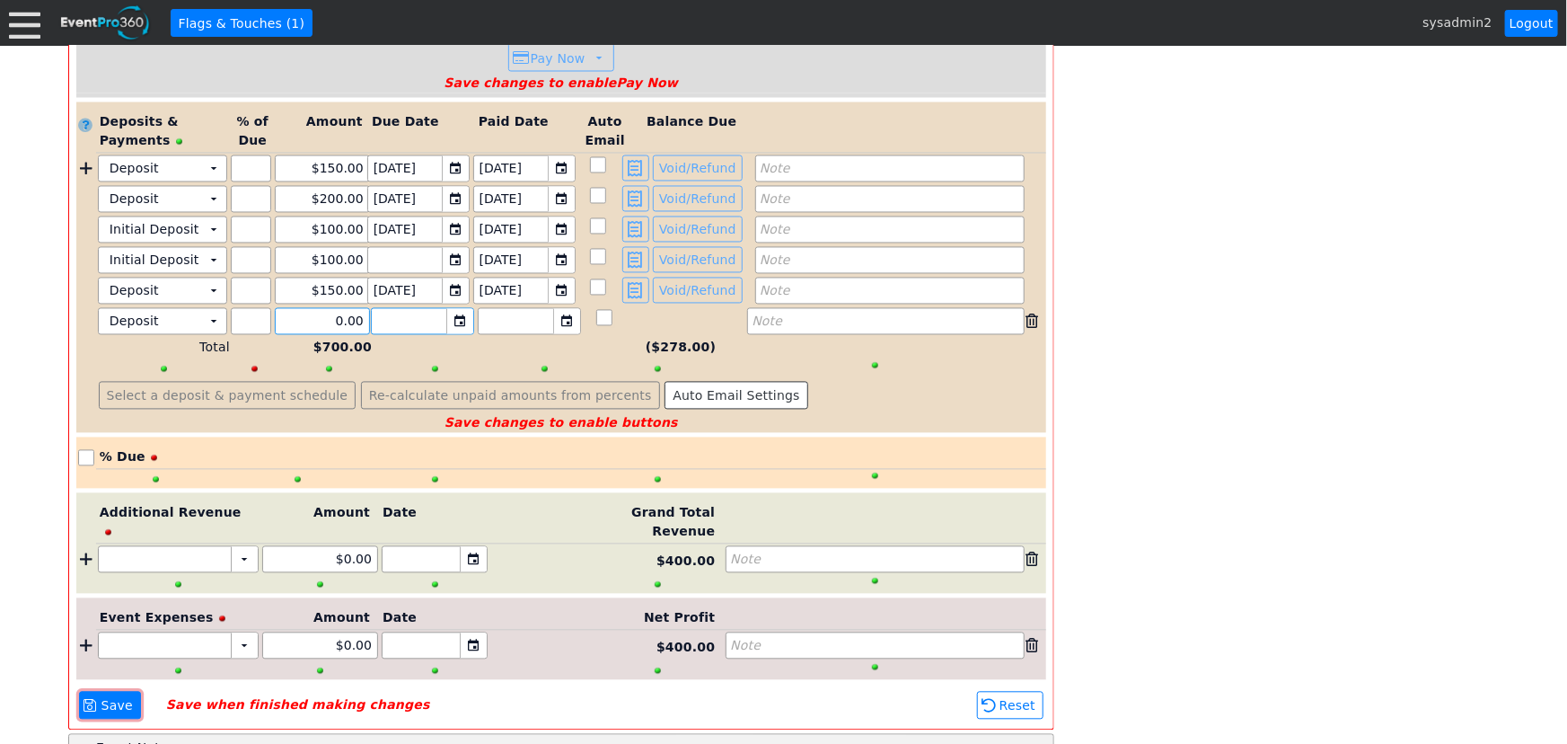
drag, startPoint x: 305, startPoint y: 287, endPoint x: 414, endPoint y: 295, distance: 108.9
click at [414, 308] on div "Deposit Χ ▼ Χ Χ 0.00 ▼ Χ ▼ Χ Note" at bounding box center [571, 321] width 950 height 27
type input "$175.00"
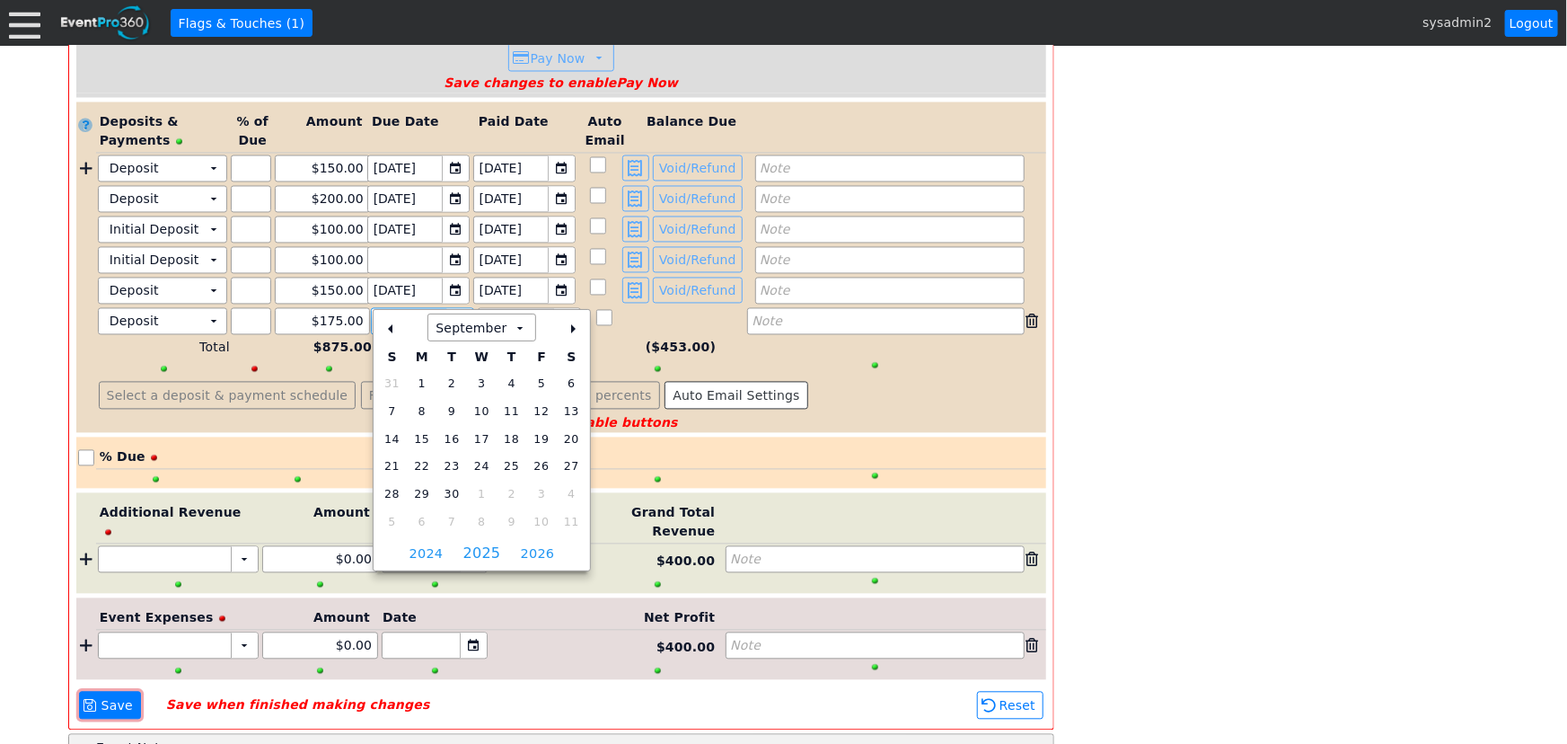
click at [460, 309] on div "▼" at bounding box center [459, 321] width 27 height 25
click at [559, 322] on div "+" at bounding box center [572, 328] width 29 height 31
click at [390, 414] on span "5" at bounding box center [392, 411] width 22 height 21
type input "[DATE]"
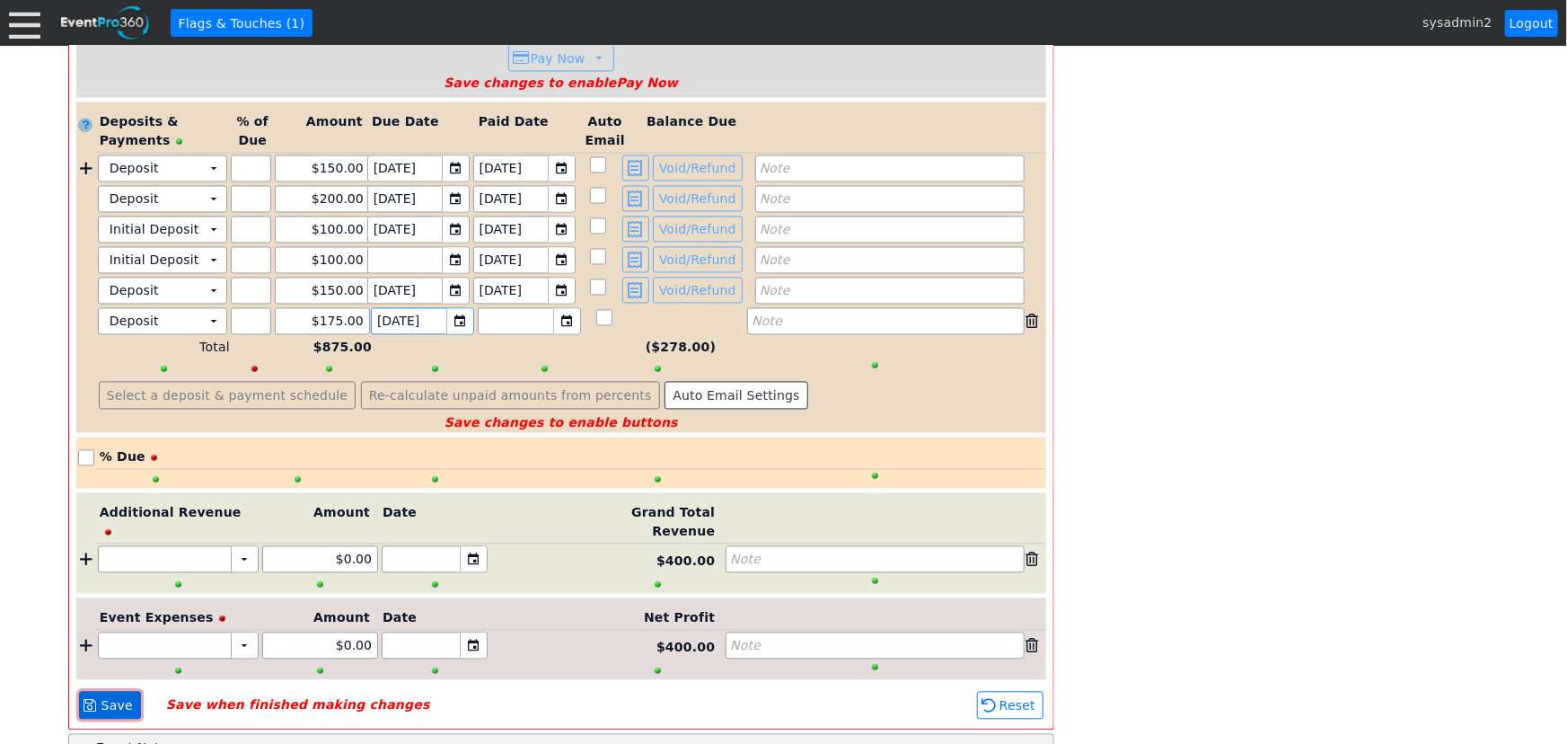
click at [104, 697] on span "Save" at bounding box center [117, 706] width 39 height 18
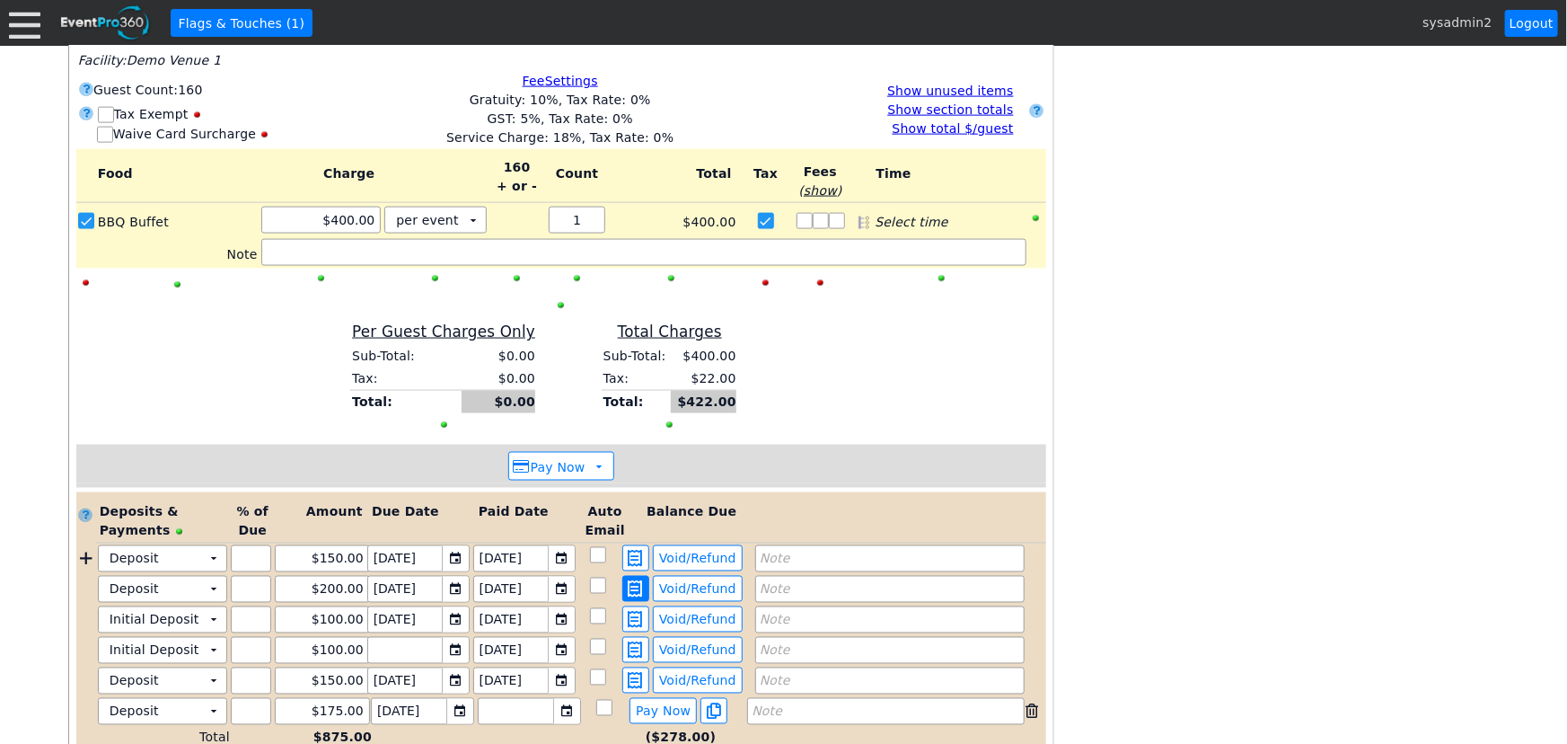
scroll to position [1361, 0]
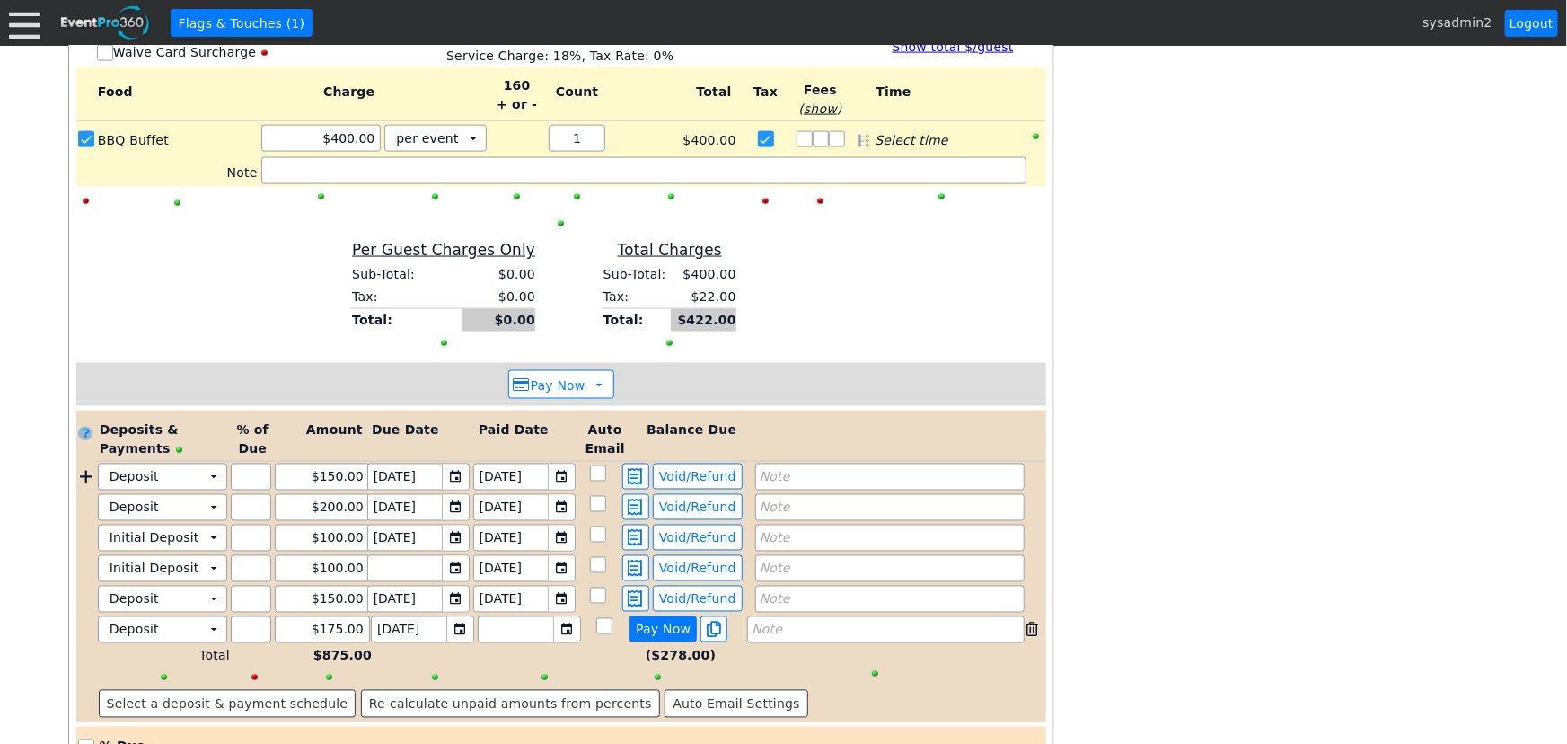
click at [661, 621] on span "Pay Now" at bounding box center [663, 629] width 62 height 16
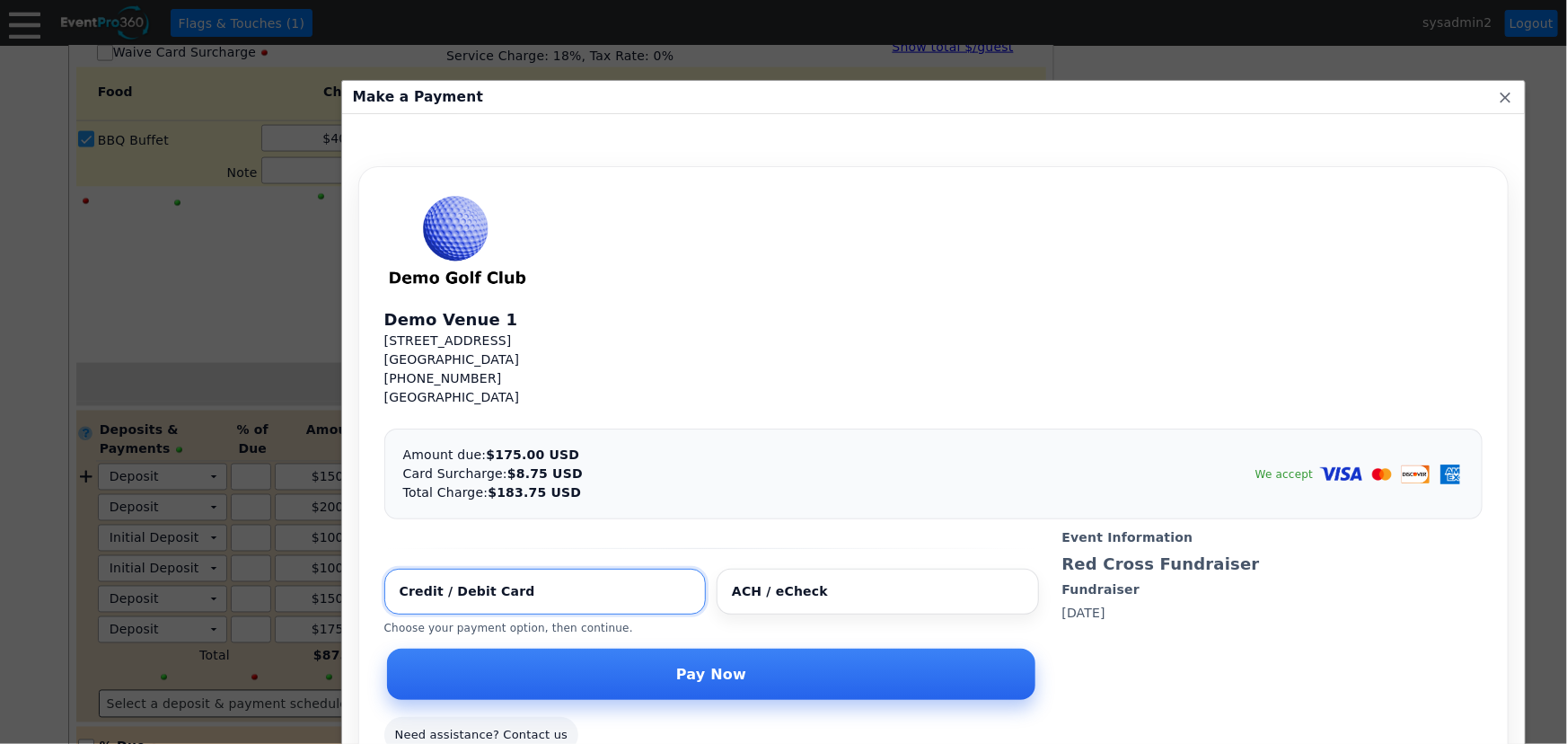
click at [680, 110] on div "Make a Payment x" at bounding box center [934, 97] width 1184 height 33
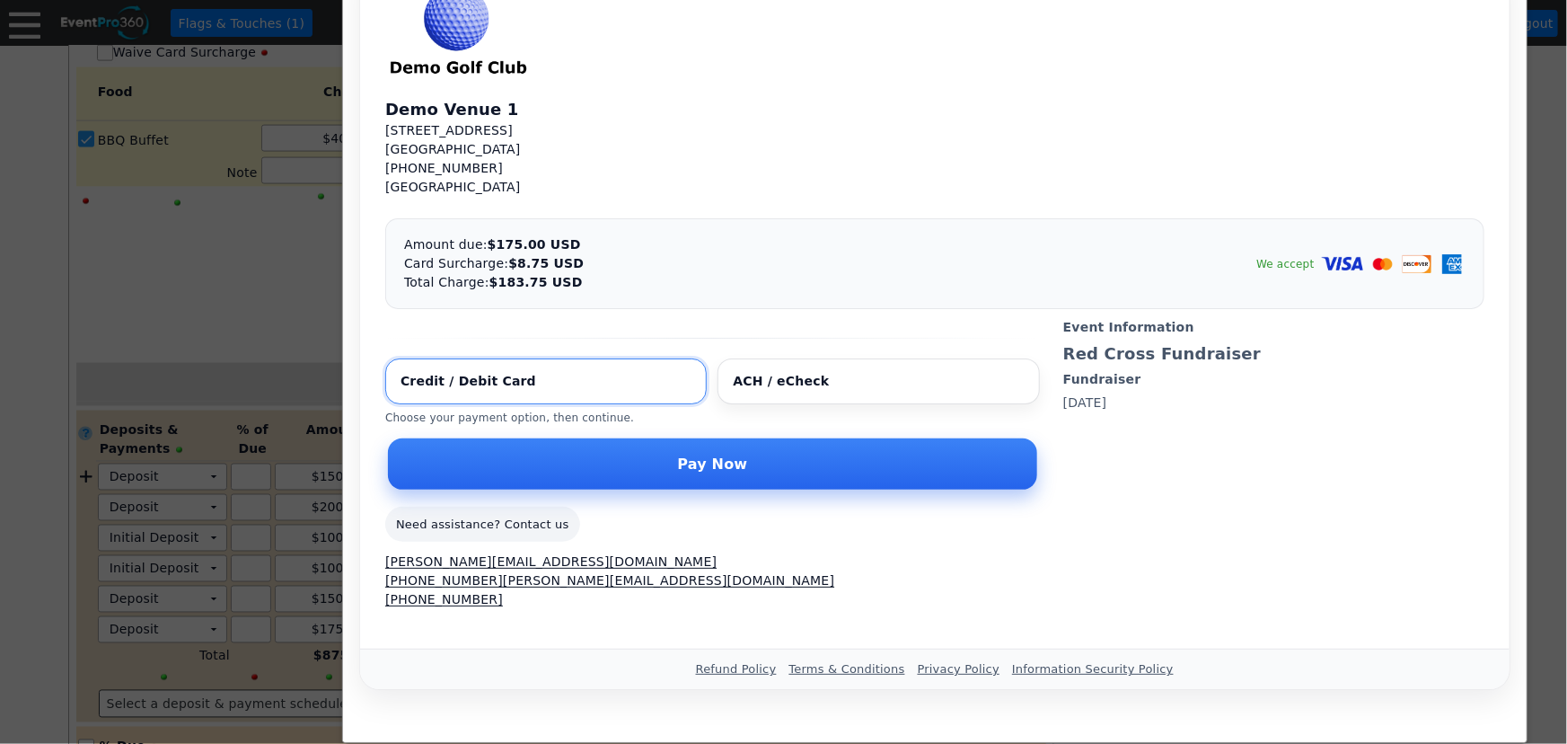
click at [1253, 375] on div at bounding box center [783, 372] width 1567 height 744
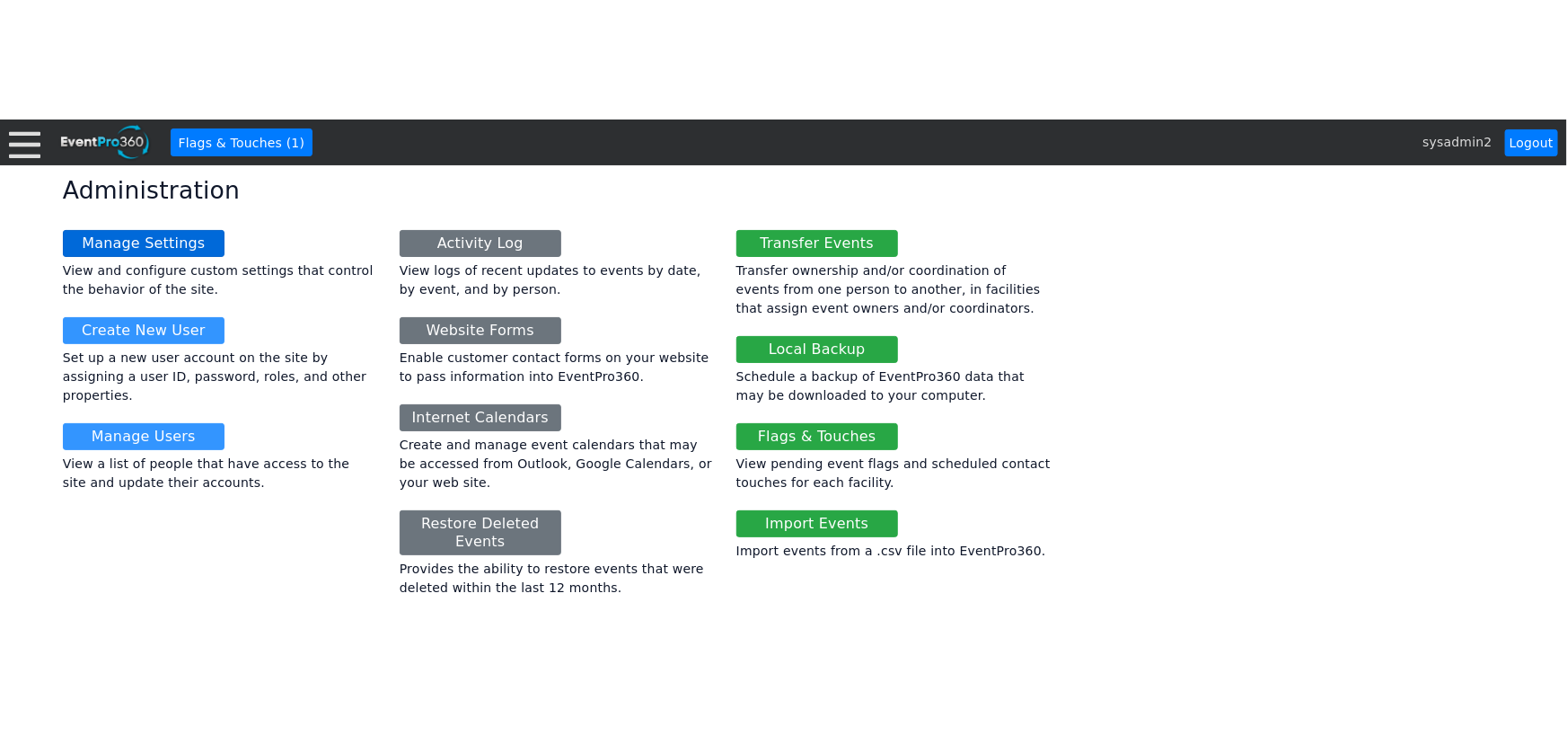
click at [152, 246] on link "Manage Settings" at bounding box center [144, 243] width 162 height 27
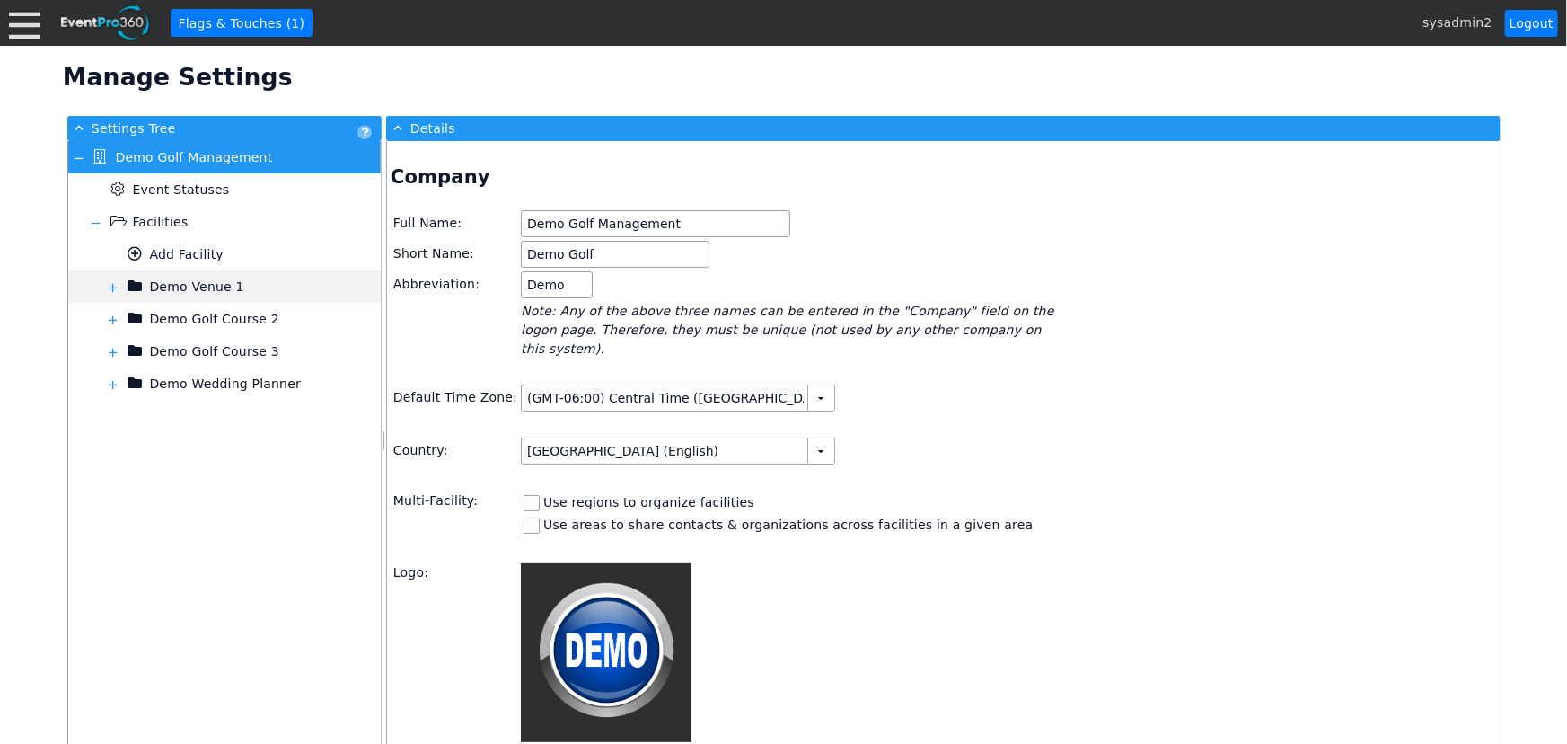
click at [110, 280] on span at bounding box center [113, 287] width 14 height 14
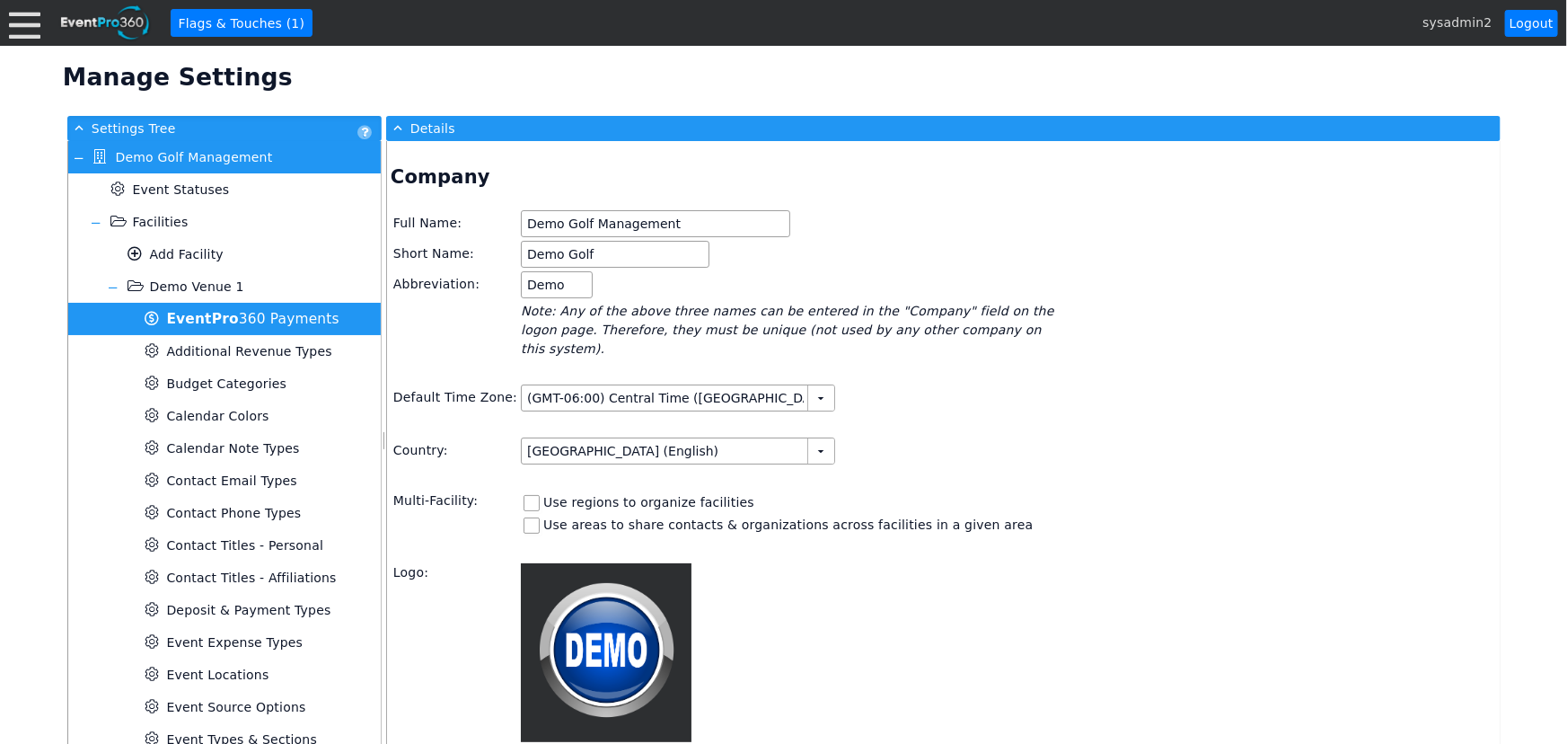
click at [222, 311] on span "Pro" at bounding box center [225, 319] width 27 height 16
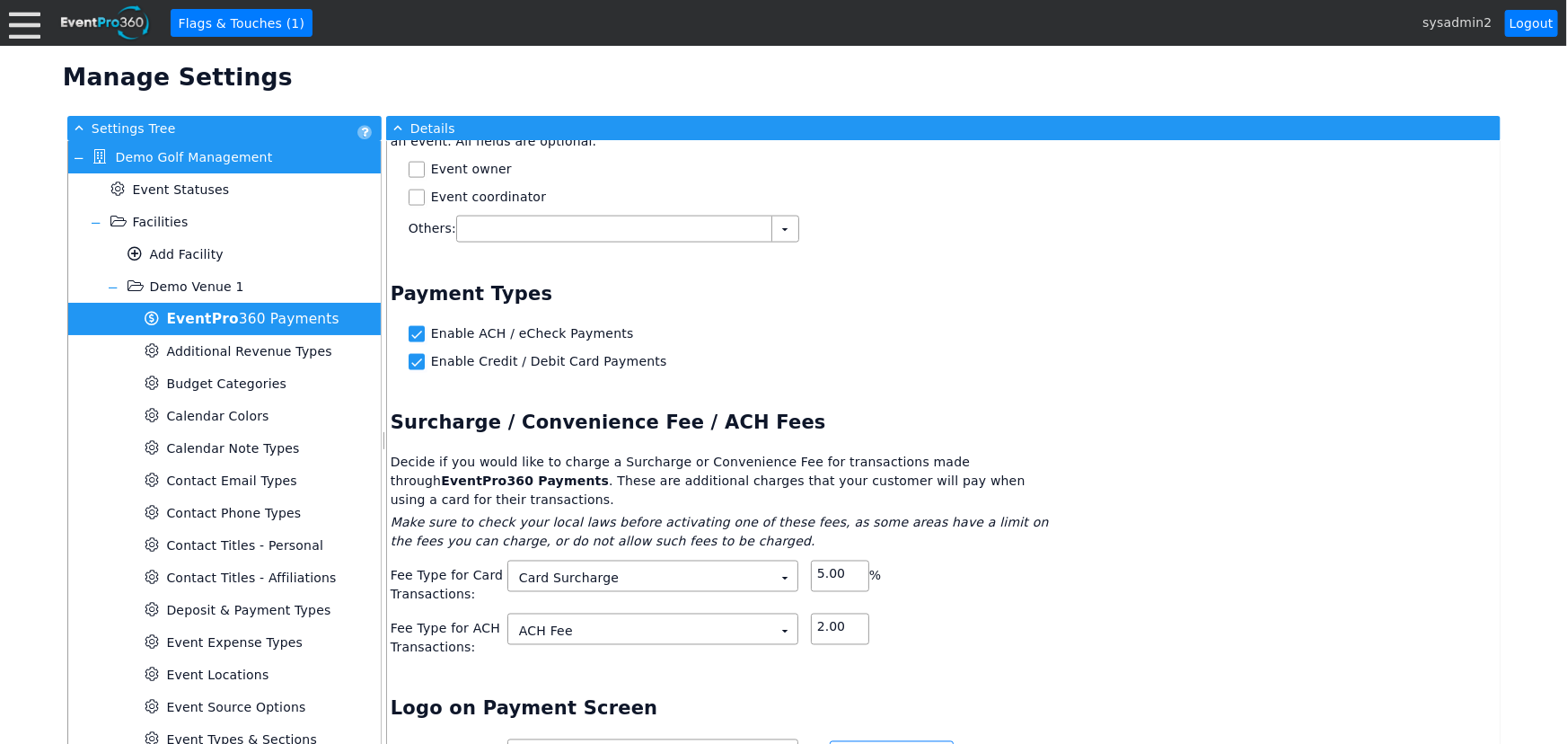
scroll to position [1387, 0]
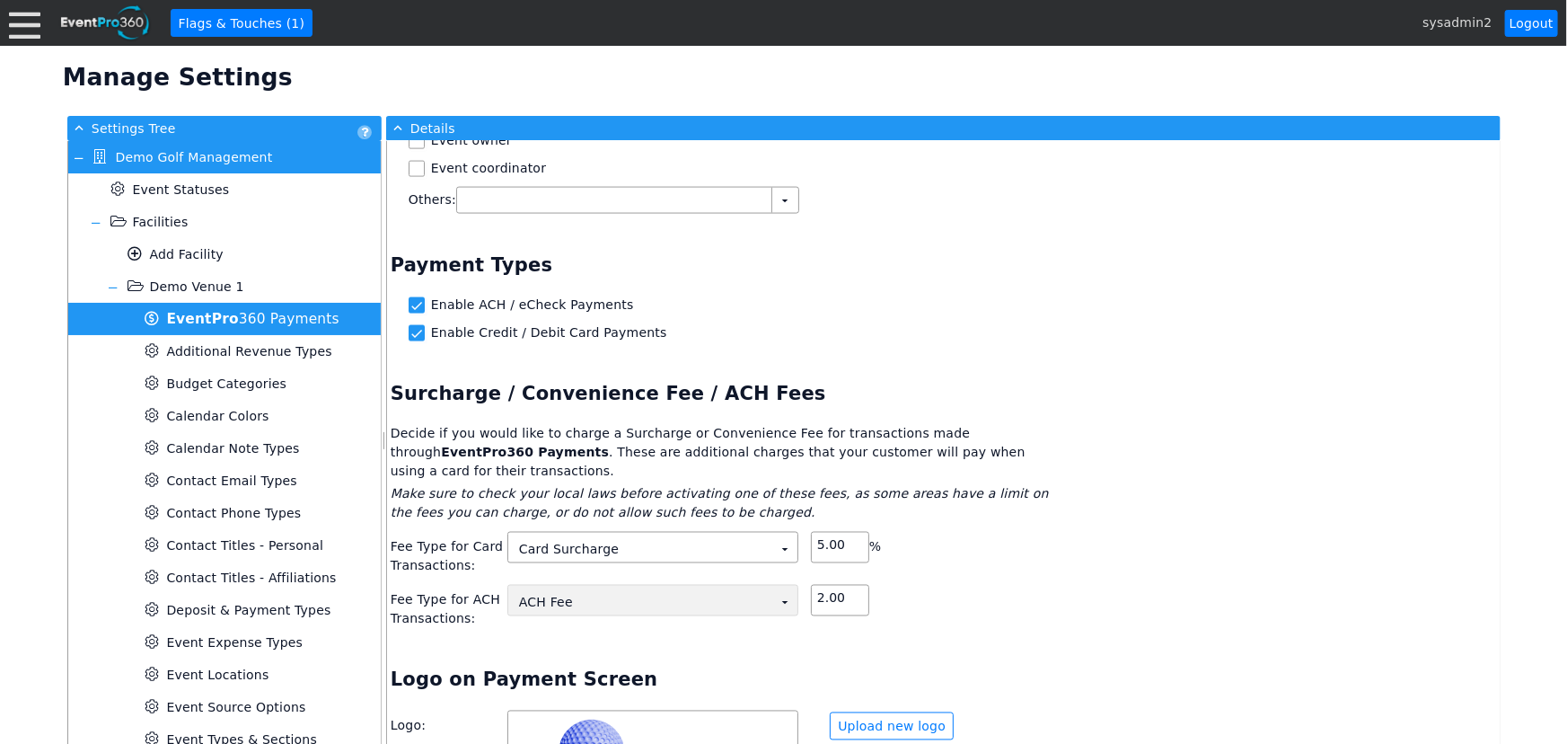
click at [783, 590] on td "▼" at bounding box center [784, 602] width 25 height 25
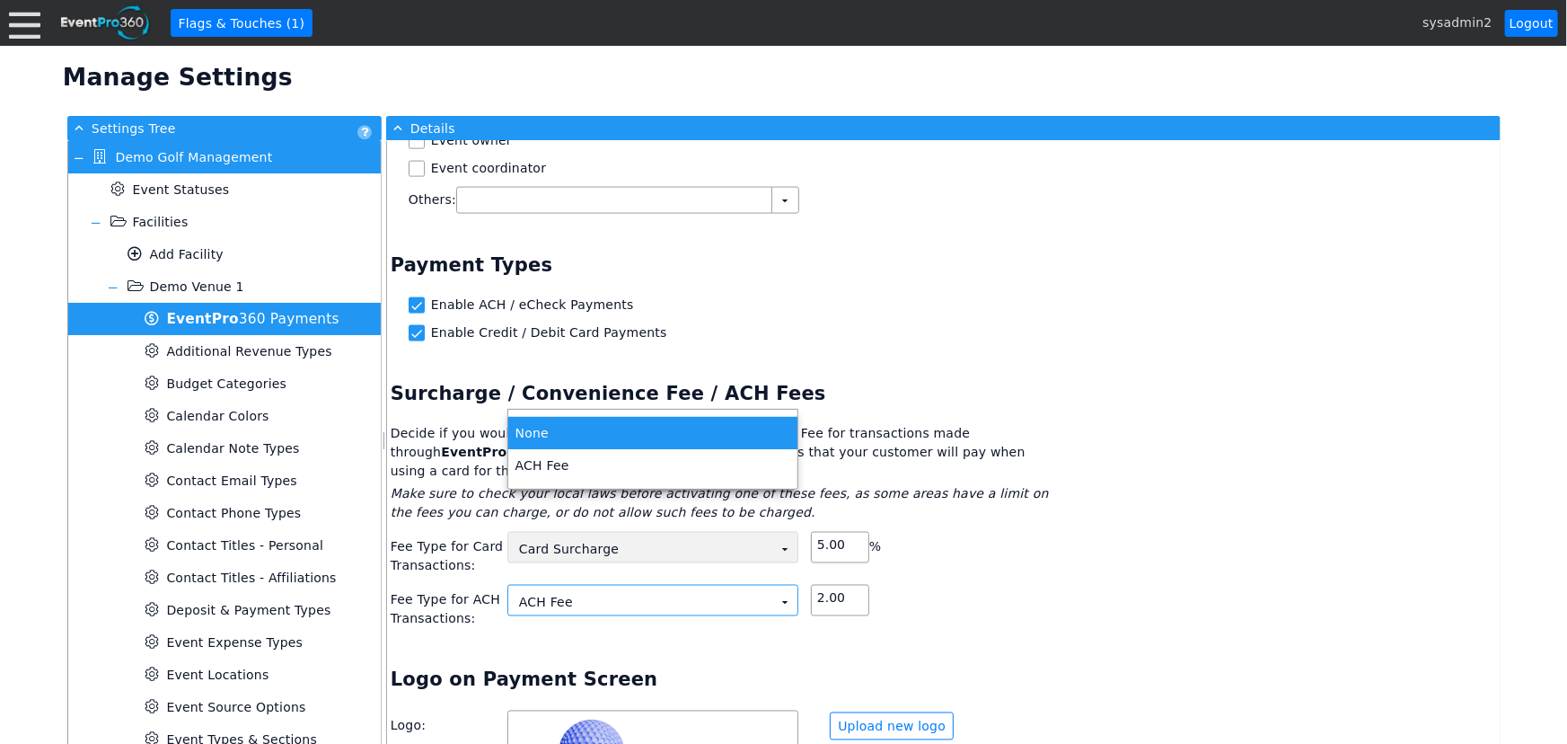
click at [640, 537] on td "Card Surcharge Χ" at bounding box center [640, 549] width 264 height 25
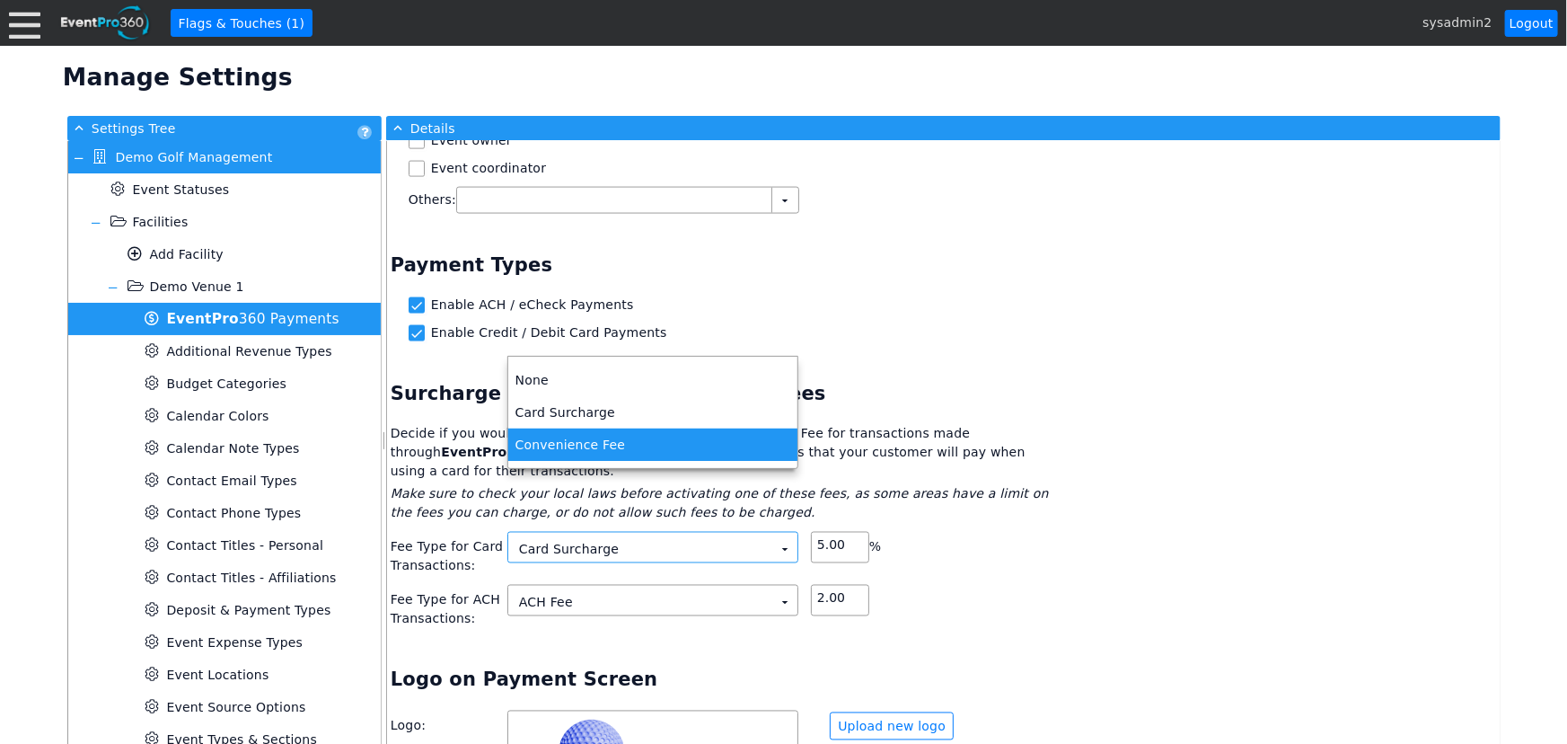
click at [1044, 585] on div "Χ 2.00" at bounding box center [934, 607] width 246 height 44
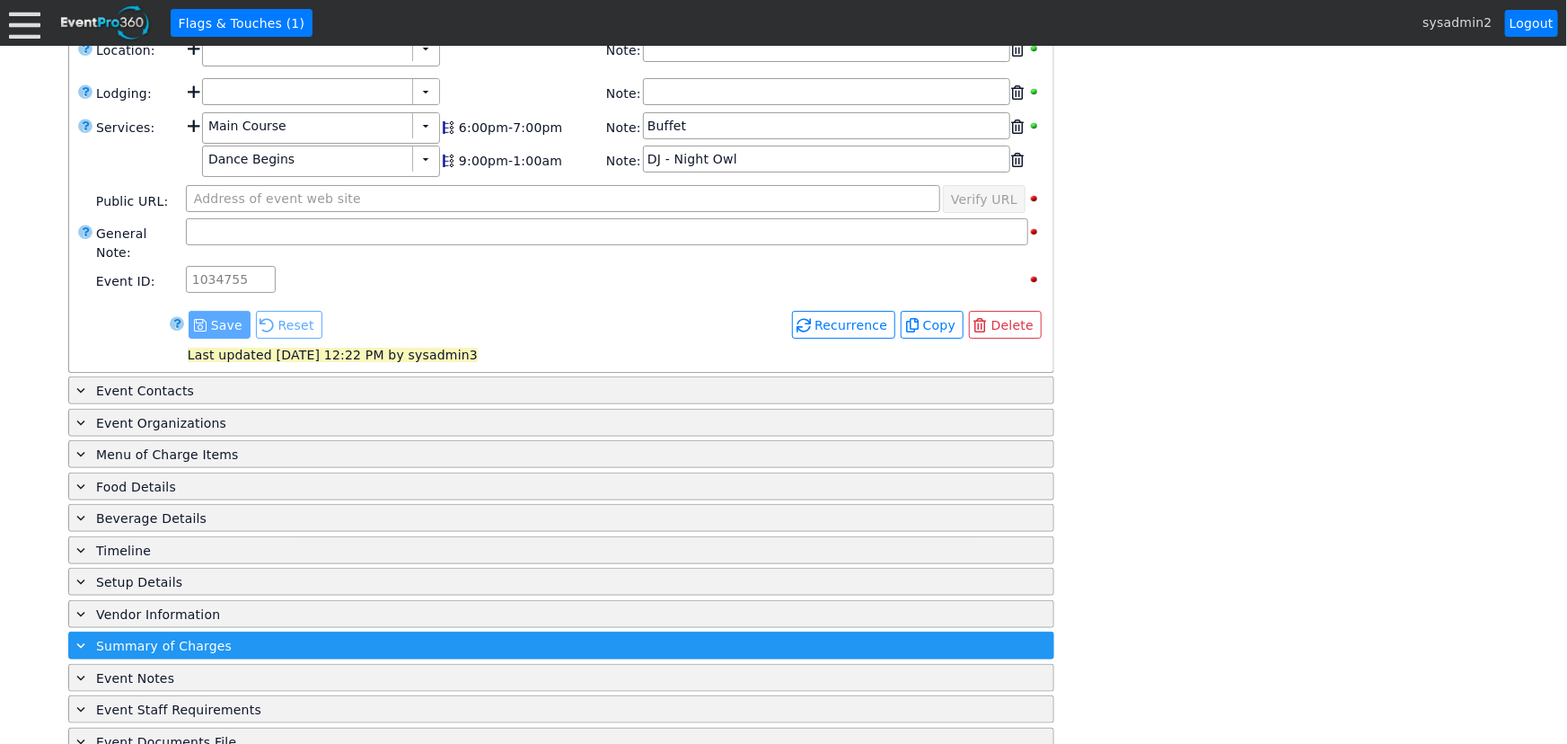
scroll to position [666, 0]
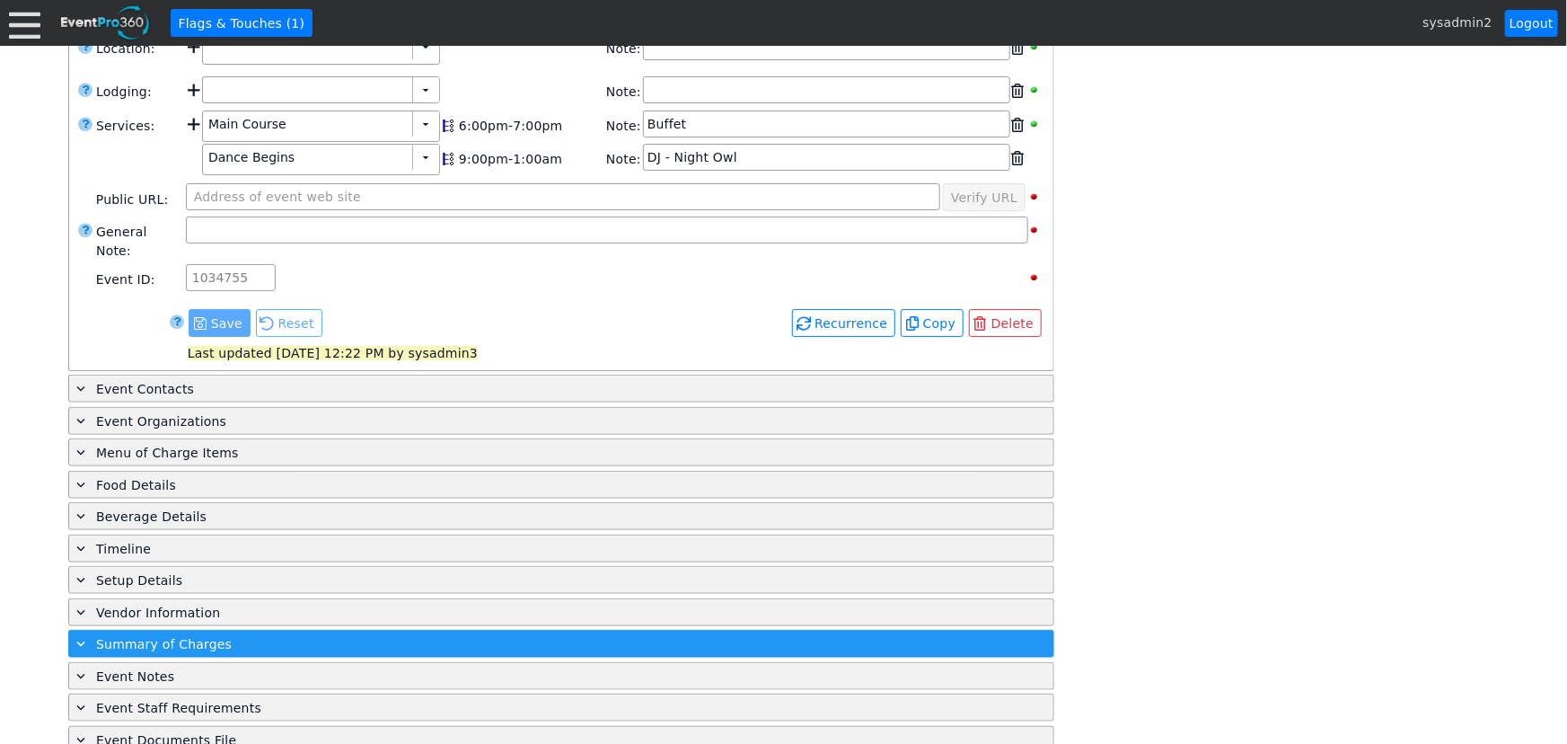
click at [197, 637] on span "Summary of Charges" at bounding box center [164, 644] width 136 height 14
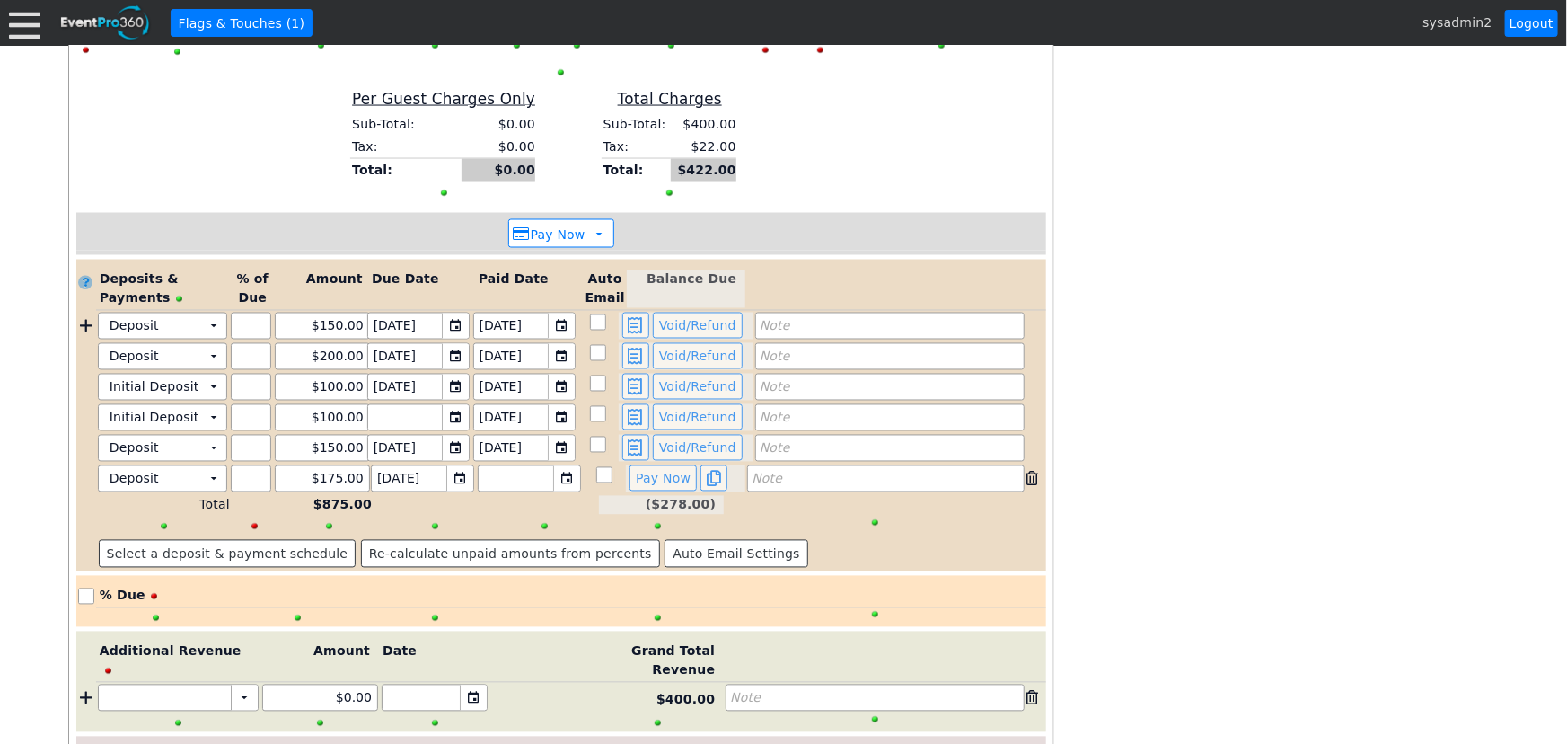
scroll to position [1519, 0]
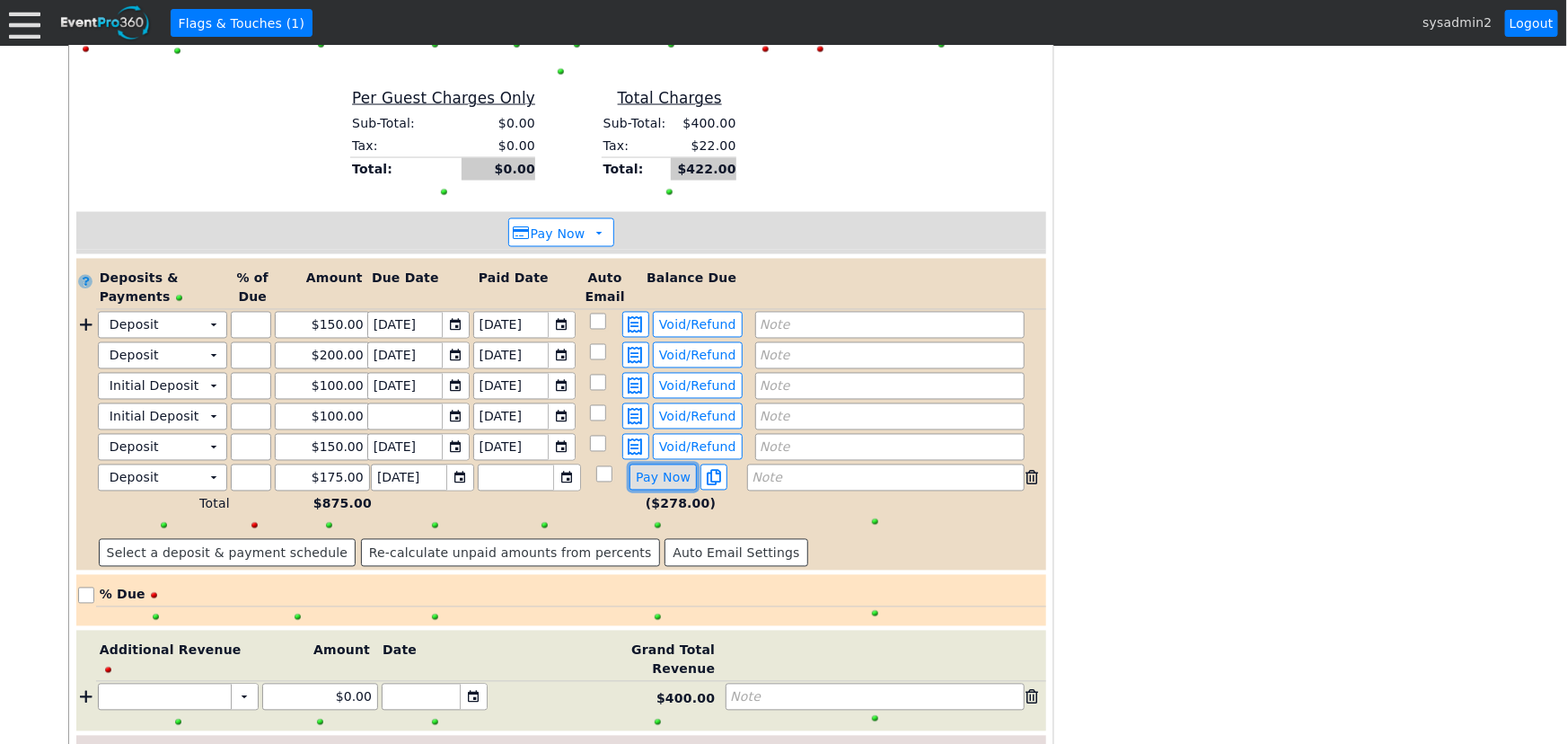
click at [665, 470] on span "Pay Now" at bounding box center [663, 478] width 62 height 16
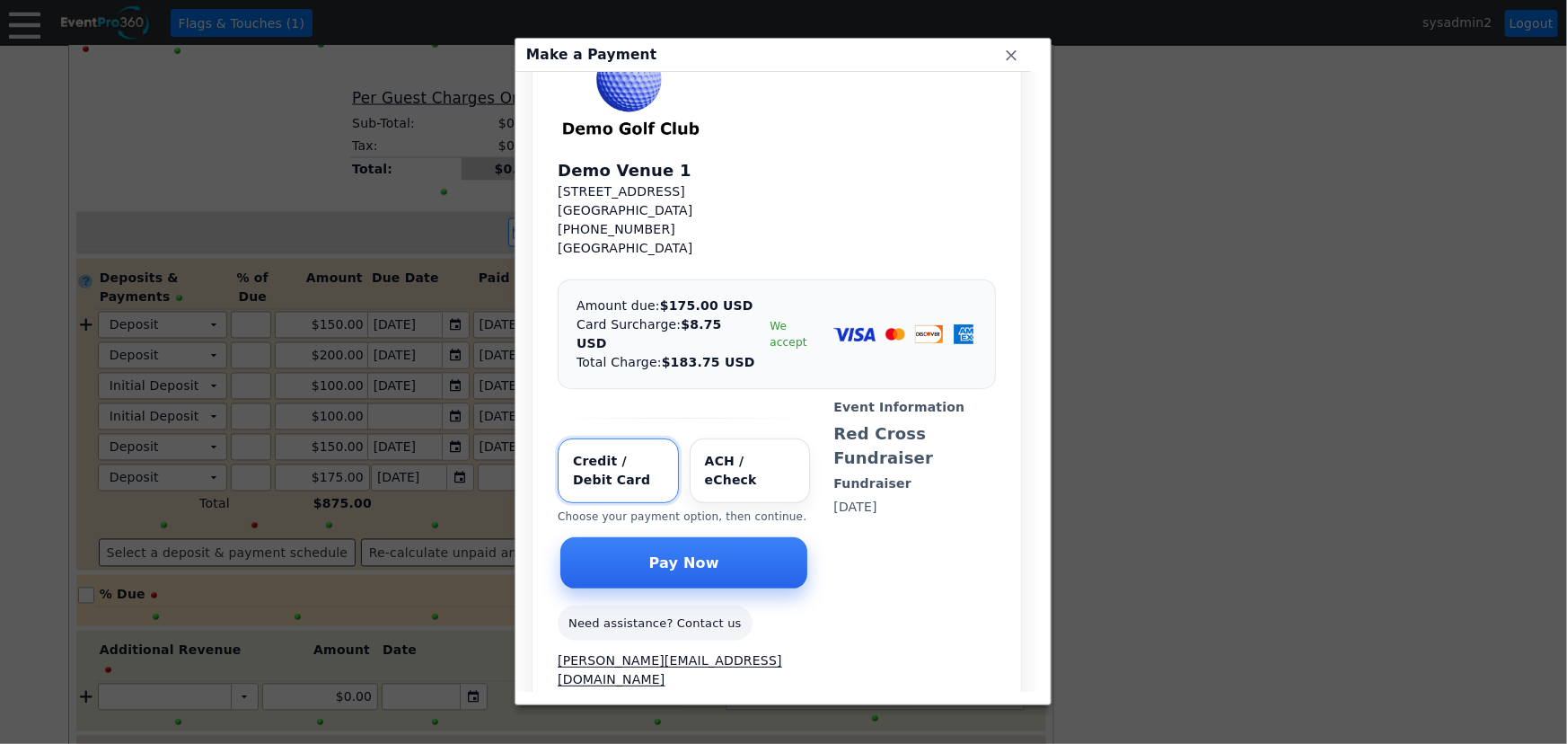
scroll to position [0, 0]
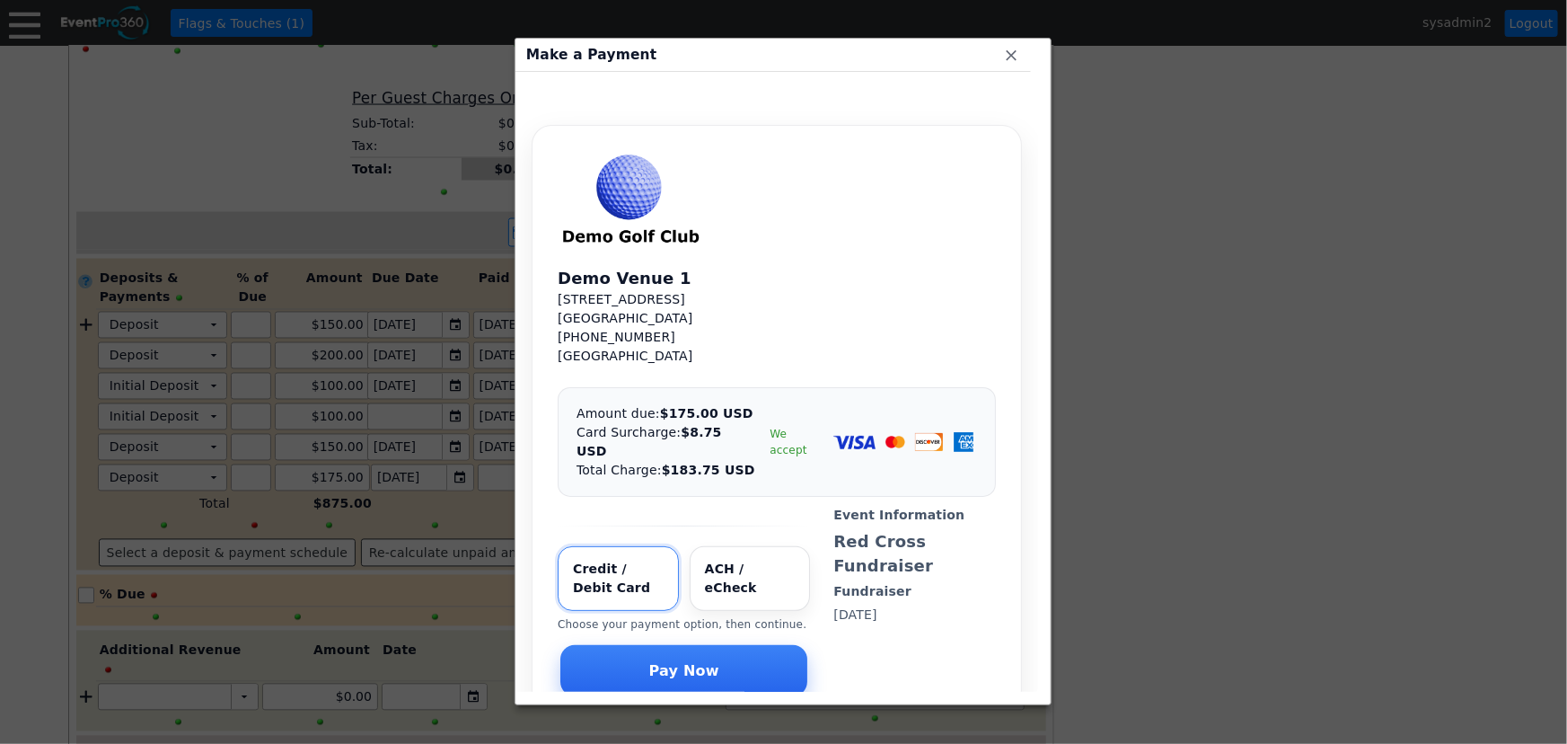
click at [729, 549] on input "Select payment method" at bounding box center [751, 580] width 114 height 62
radio input "true"
click at [672, 661] on span "Pay Now" at bounding box center [684, 670] width 77 height 18
click at [701, 661] on span "Pay Now" at bounding box center [684, 670] width 77 height 18
